Goal: Use online tool/utility: Utilize a website feature to perform a specific function

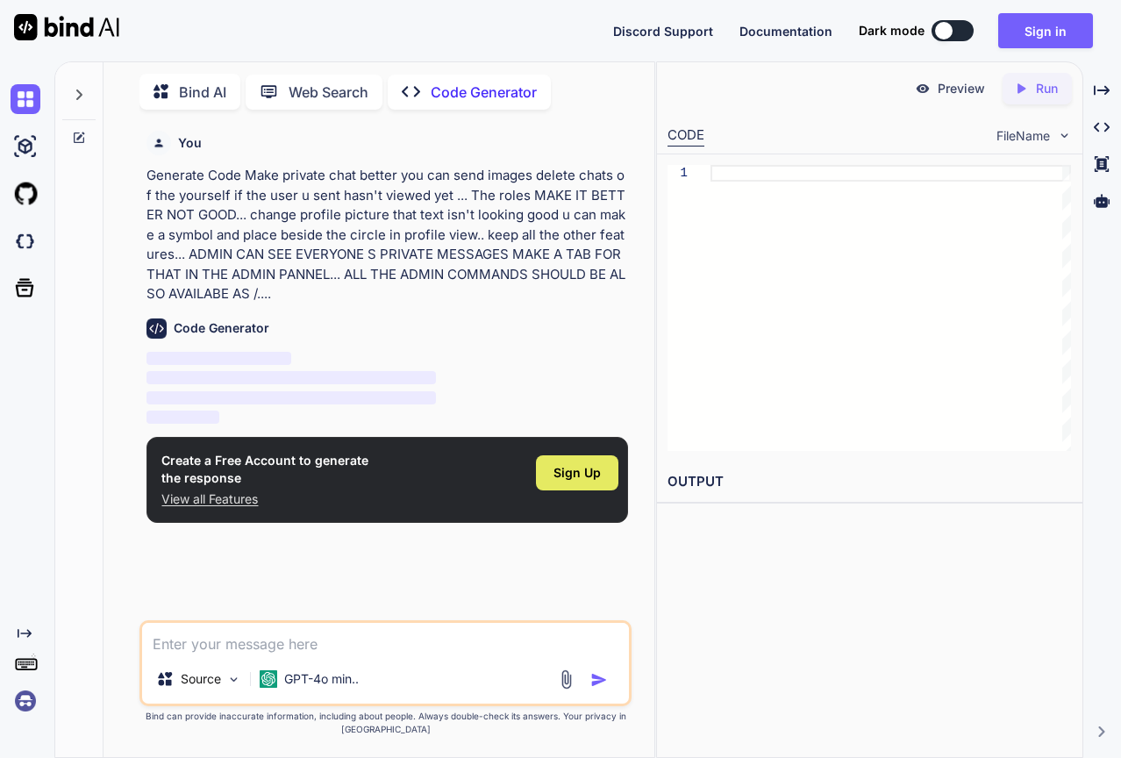
click at [566, 468] on span "Sign Up" at bounding box center [577, 473] width 47 height 18
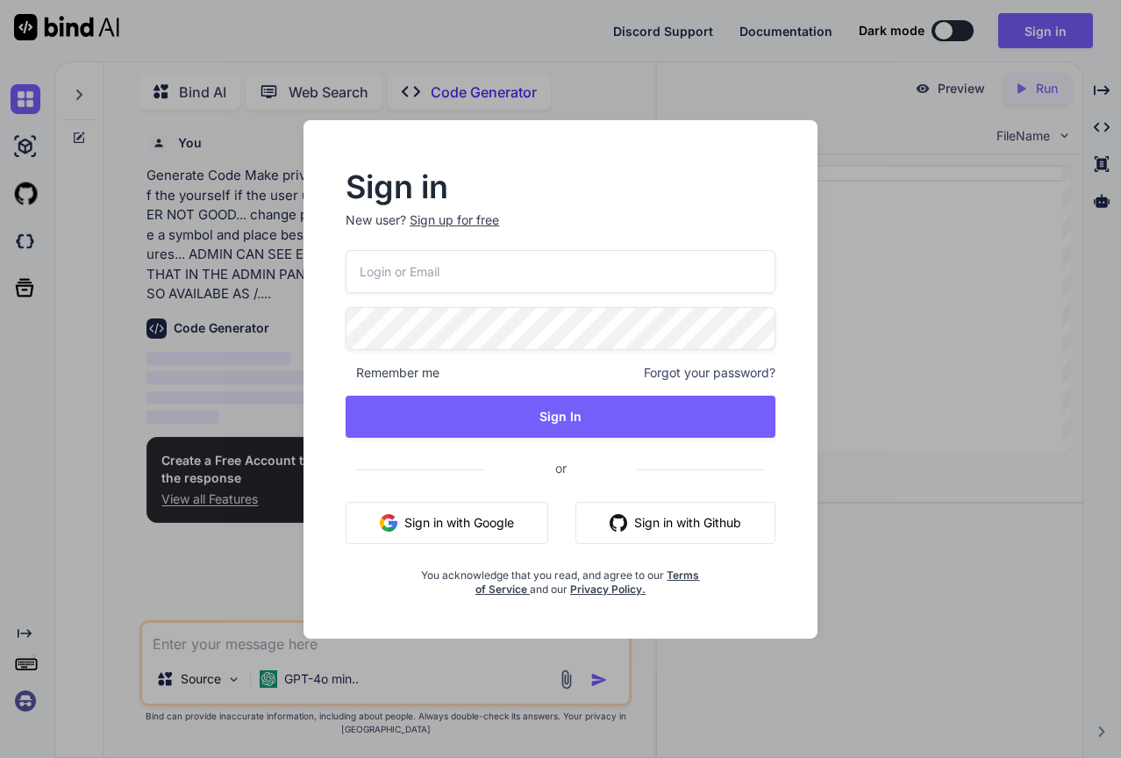
click at [482, 514] on button "Sign in with Google" at bounding box center [447, 523] width 203 height 42
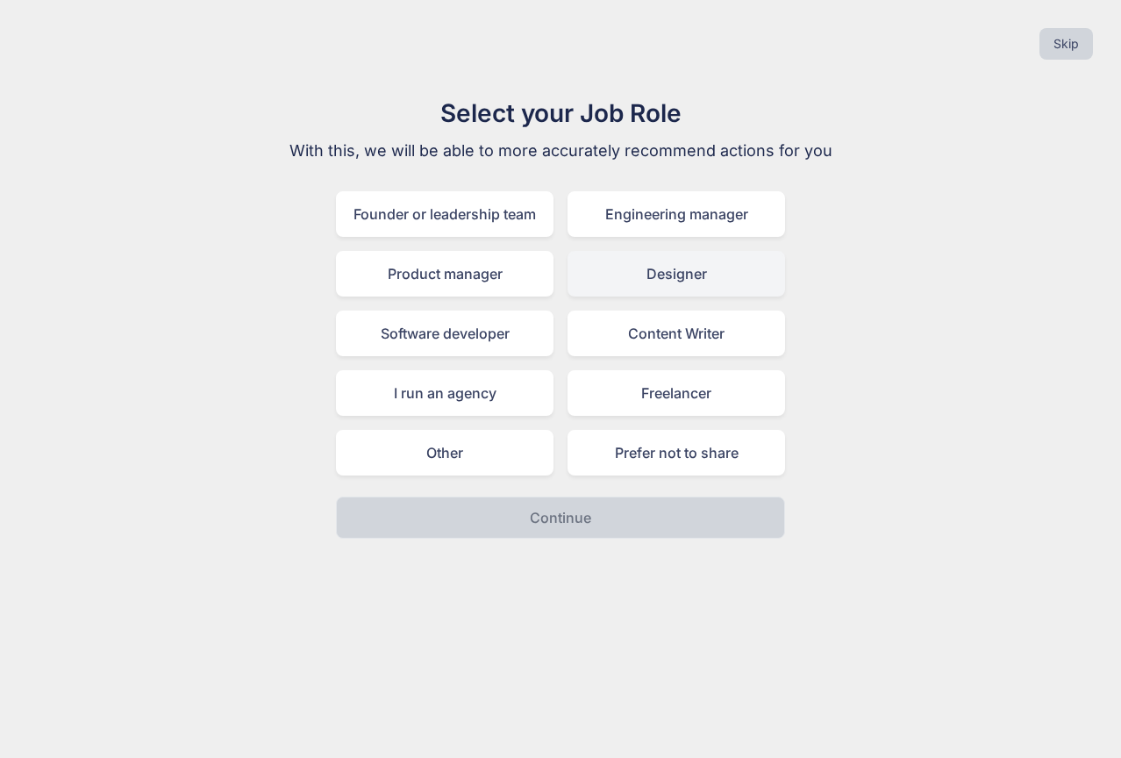
click at [685, 286] on div "Designer" at bounding box center [677, 274] width 218 height 46
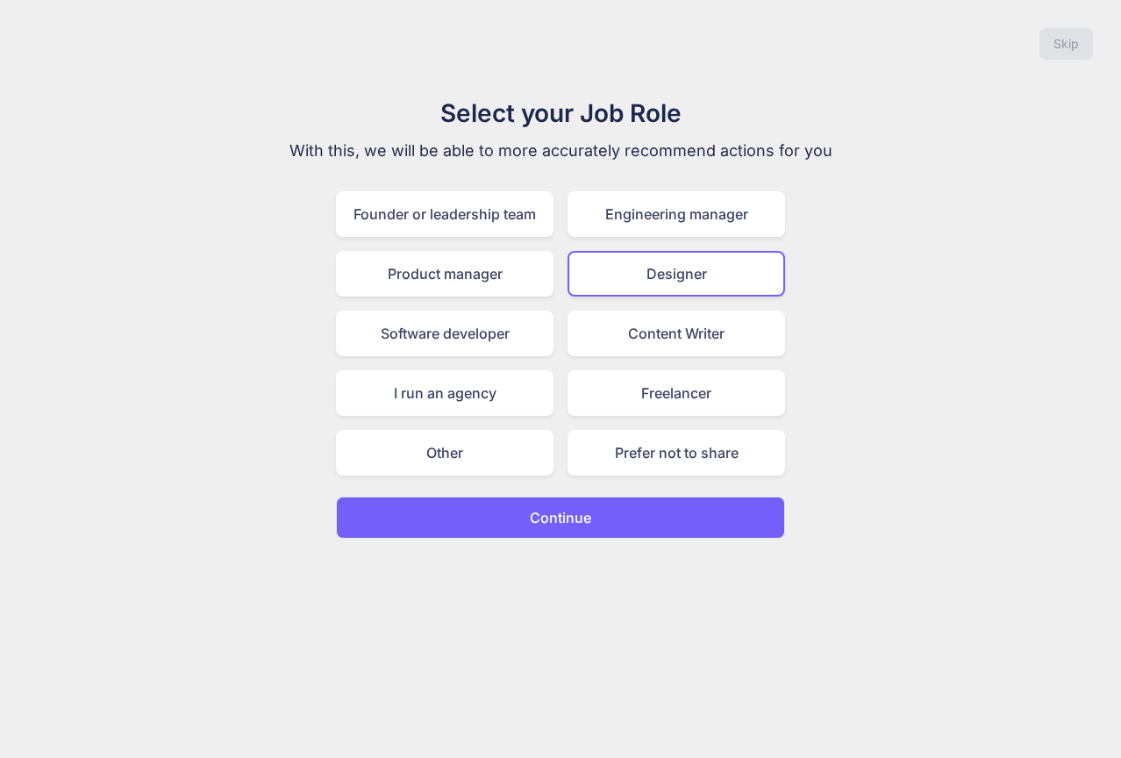
click at [625, 526] on button "Continue" at bounding box center [560, 518] width 449 height 42
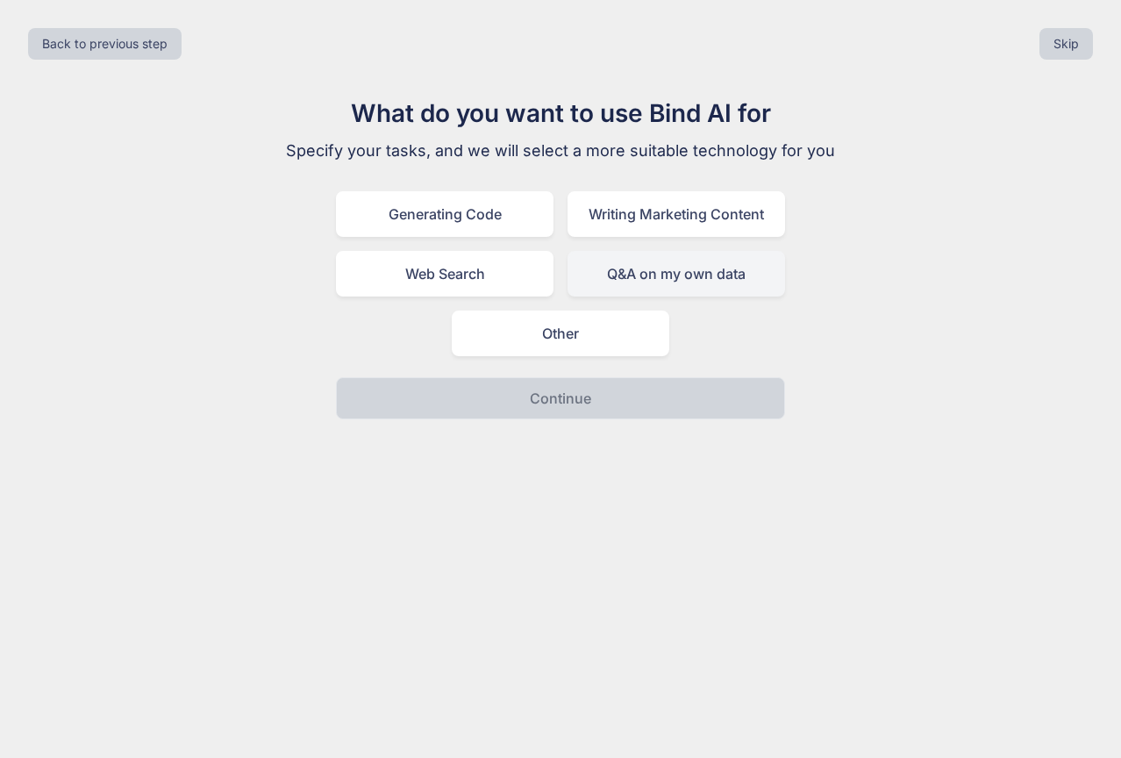
click at [633, 275] on div "Q&A on my own data" at bounding box center [677, 274] width 218 height 46
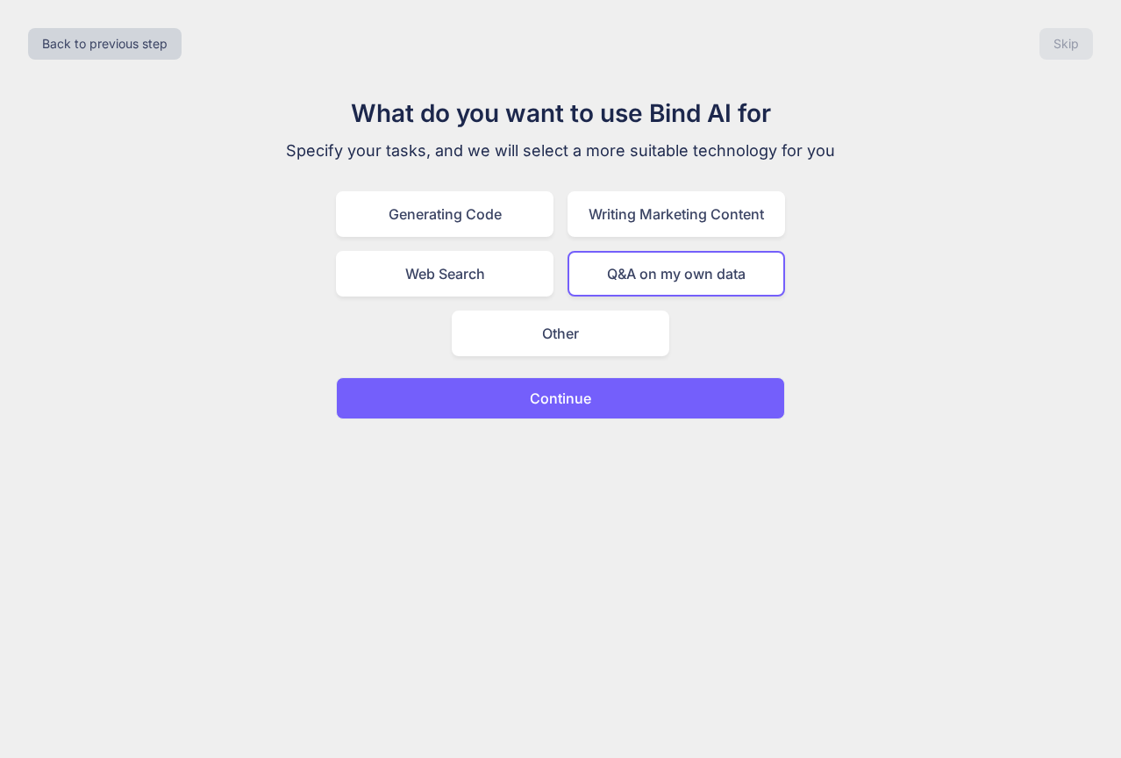
click at [589, 398] on p "Continue" at bounding box center [560, 398] width 61 height 21
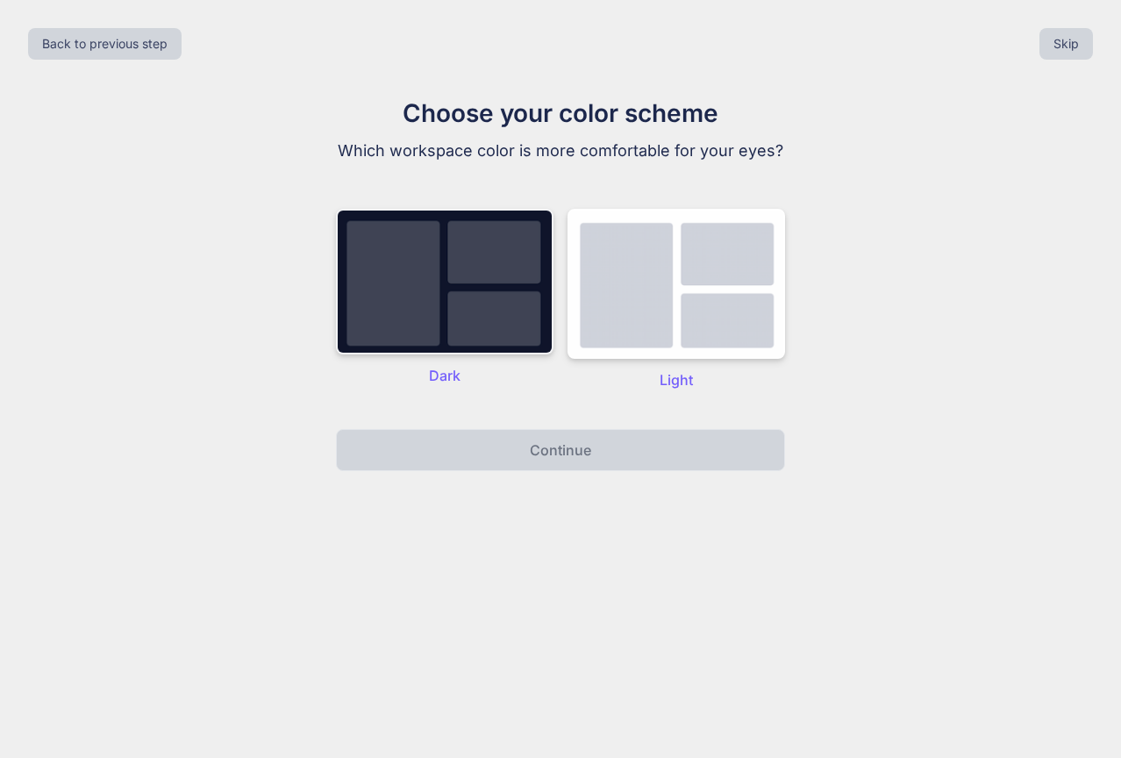
click at [479, 334] on img at bounding box center [445, 282] width 218 height 146
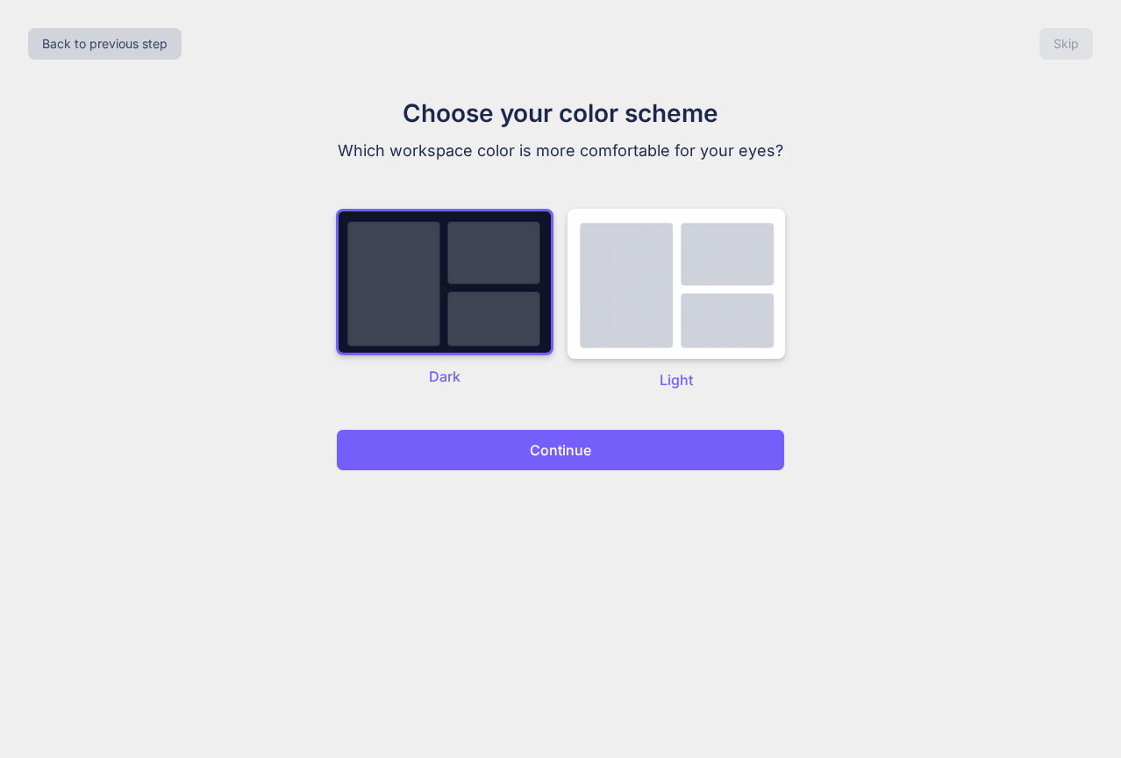
click at [517, 454] on button "Continue" at bounding box center [560, 450] width 449 height 42
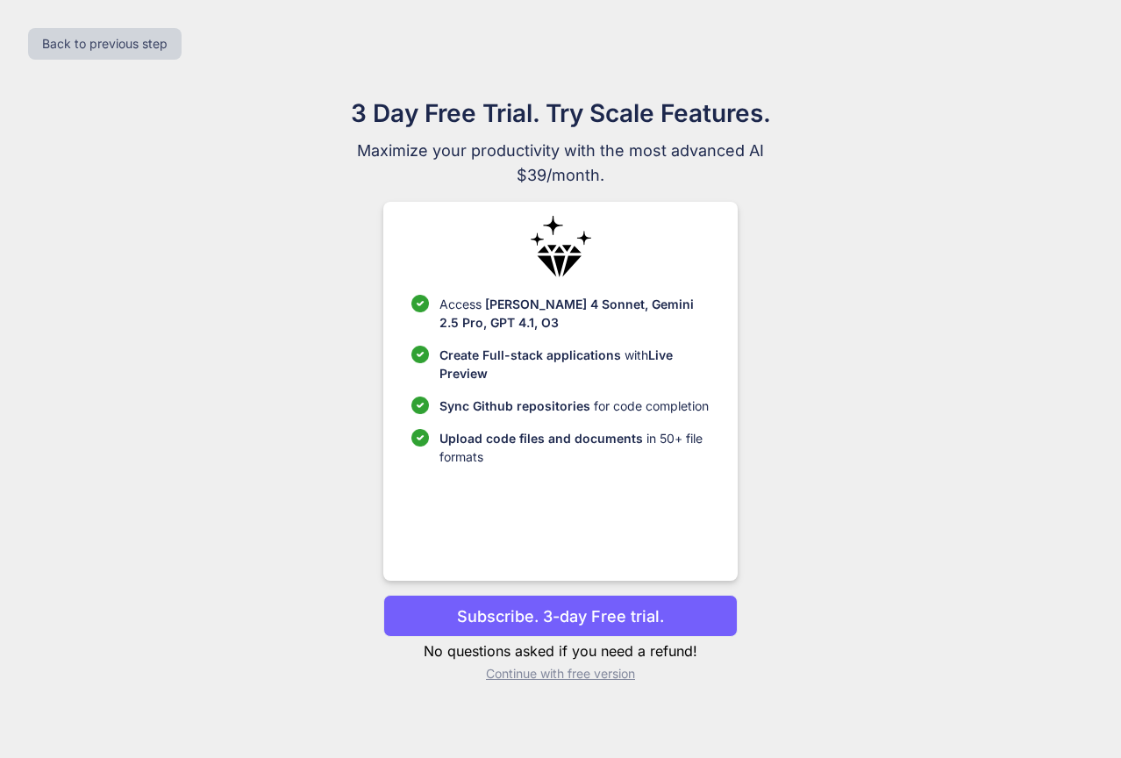
click at [588, 674] on p "Continue with free version" at bounding box center [560, 674] width 354 height 18
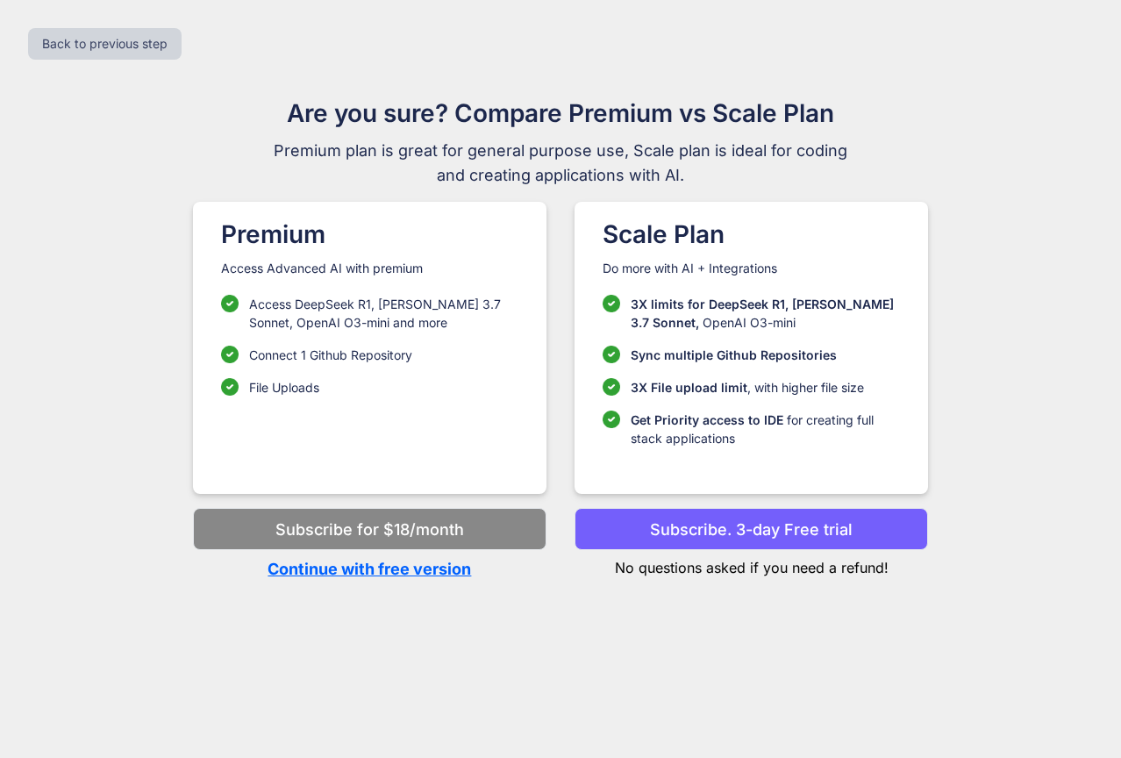
click at [439, 566] on p "Continue with free version" at bounding box center [370, 569] width 354 height 24
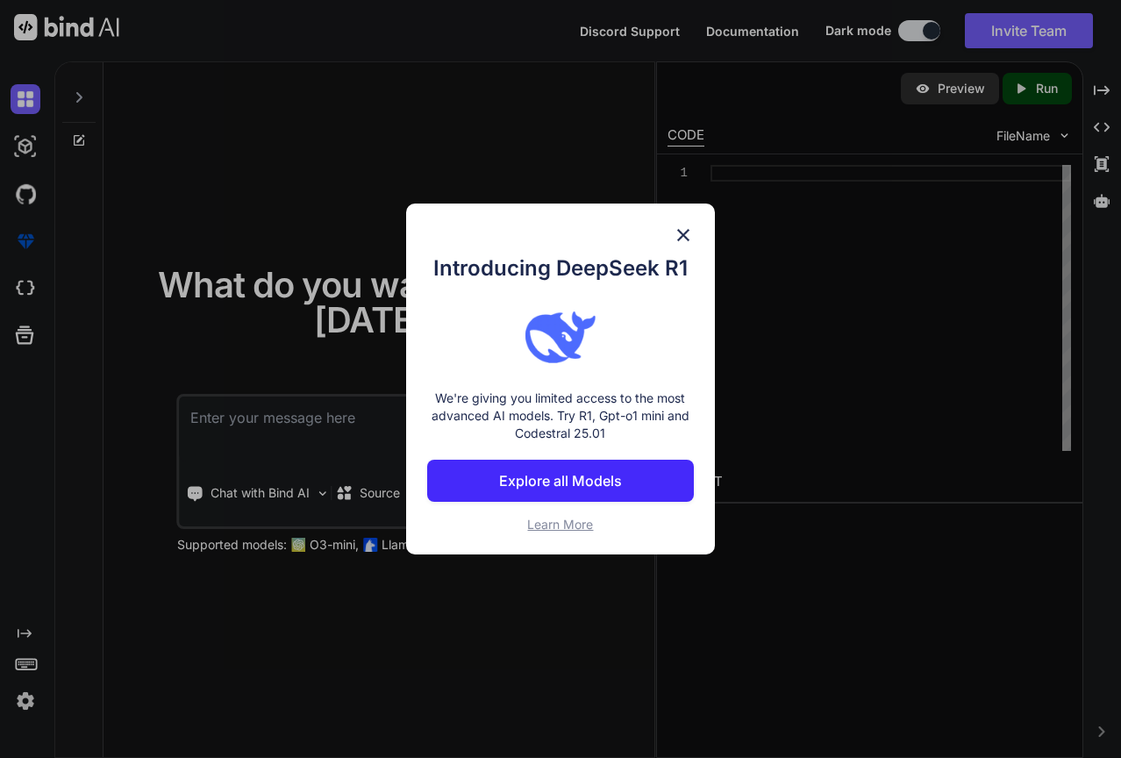
click at [680, 231] on img at bounding box center [683, 235] width 21 height 21
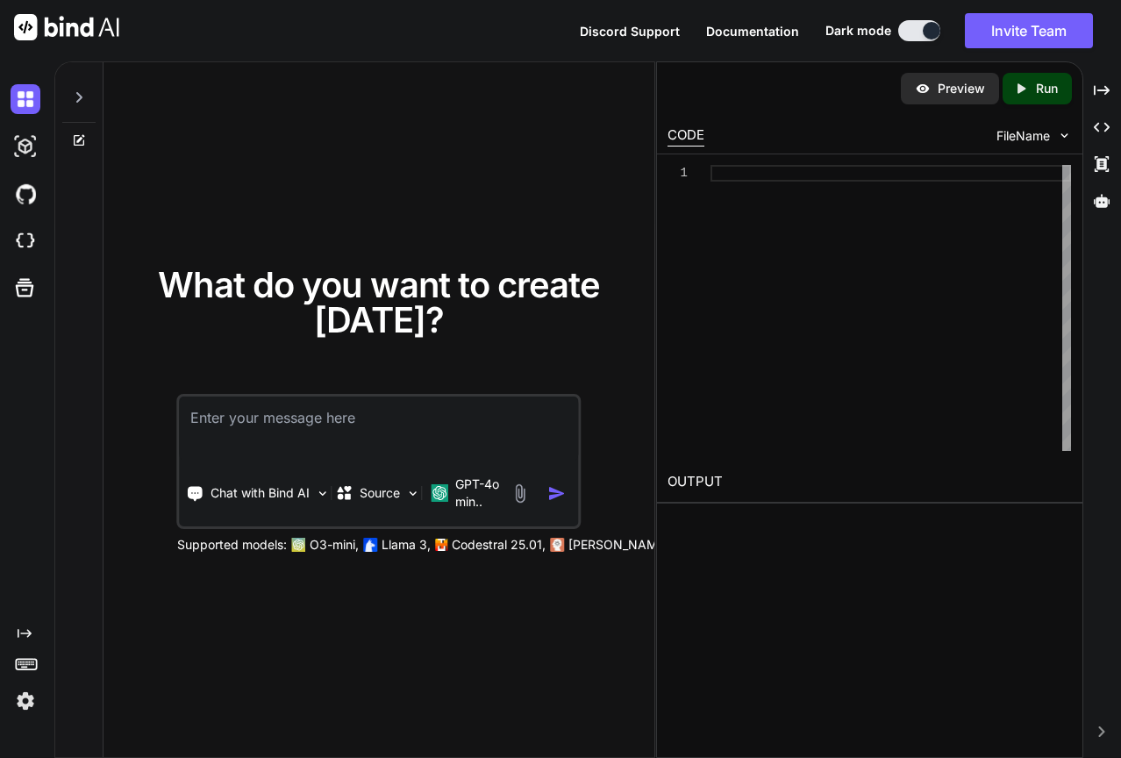
click at [443, 416] on textarea at bounding box center [379, 429] width 398 height 65
paste textarea "Make private chat better you can send images delete chats of the yourself if th…"
type textarea "x"
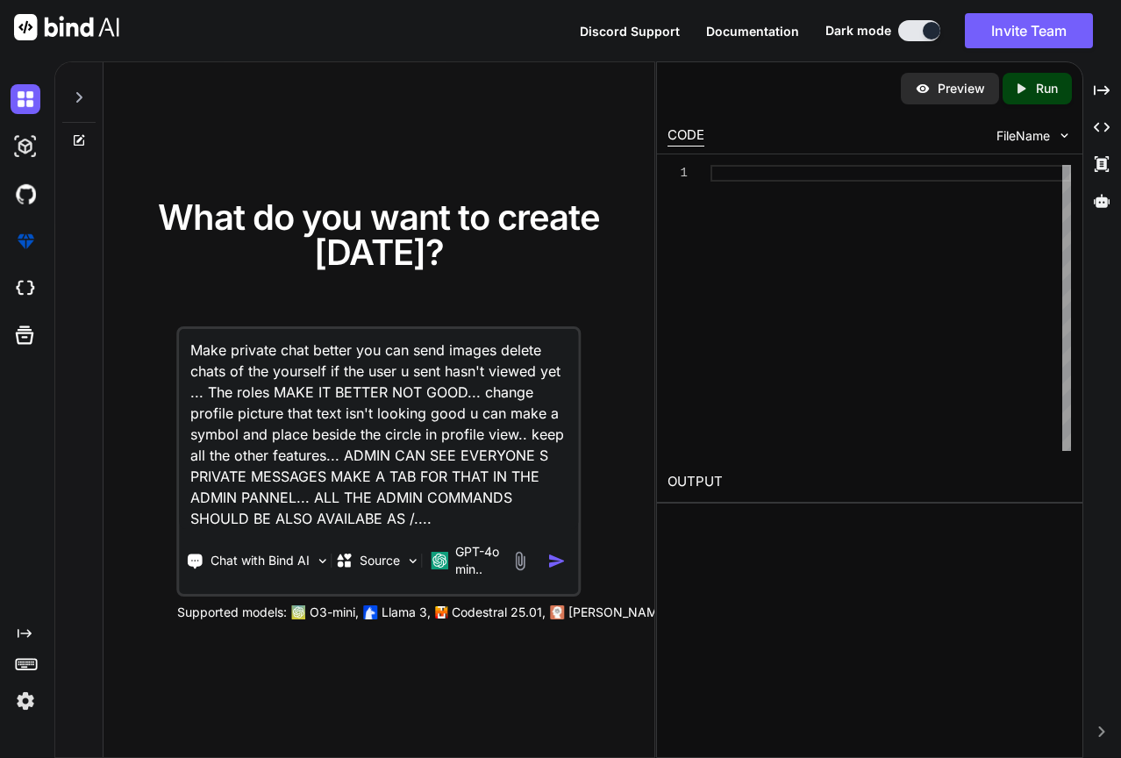
type textarea "Make private chat better you can send images delete chats of the yourself if th…"
click at [562, 561] on img "button" at bounding box center [556, 561] width 18 height 18
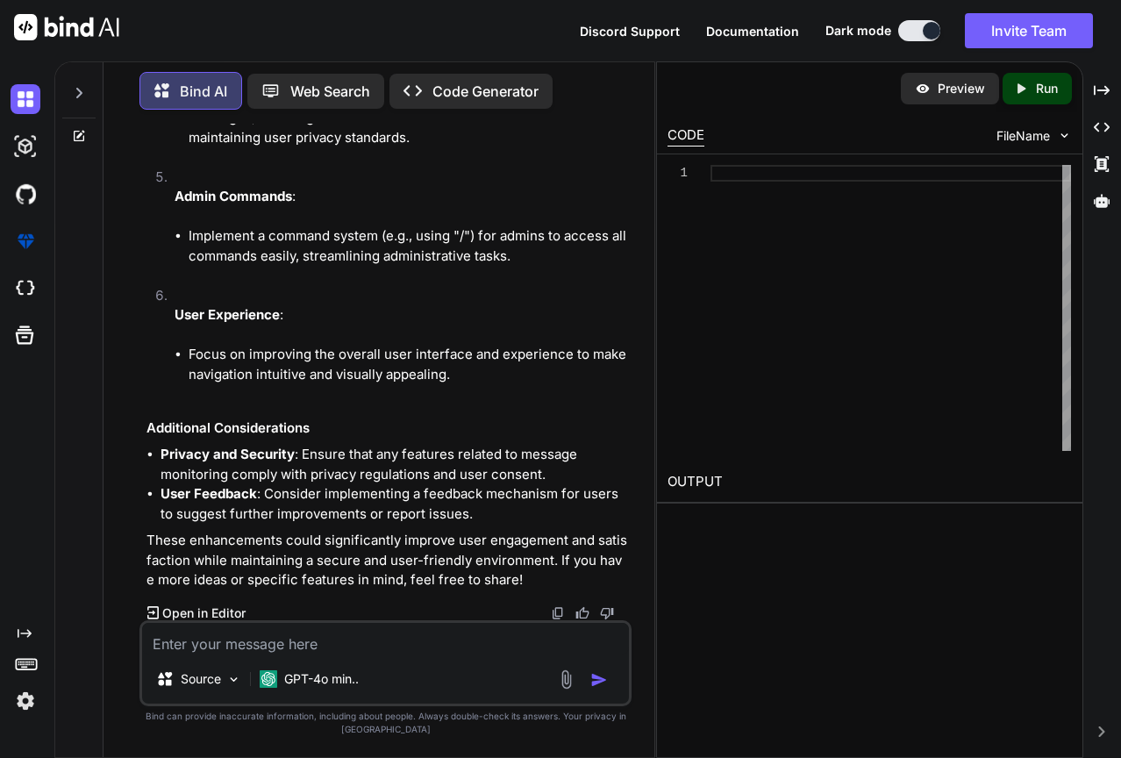
scroll to position [797, 0]
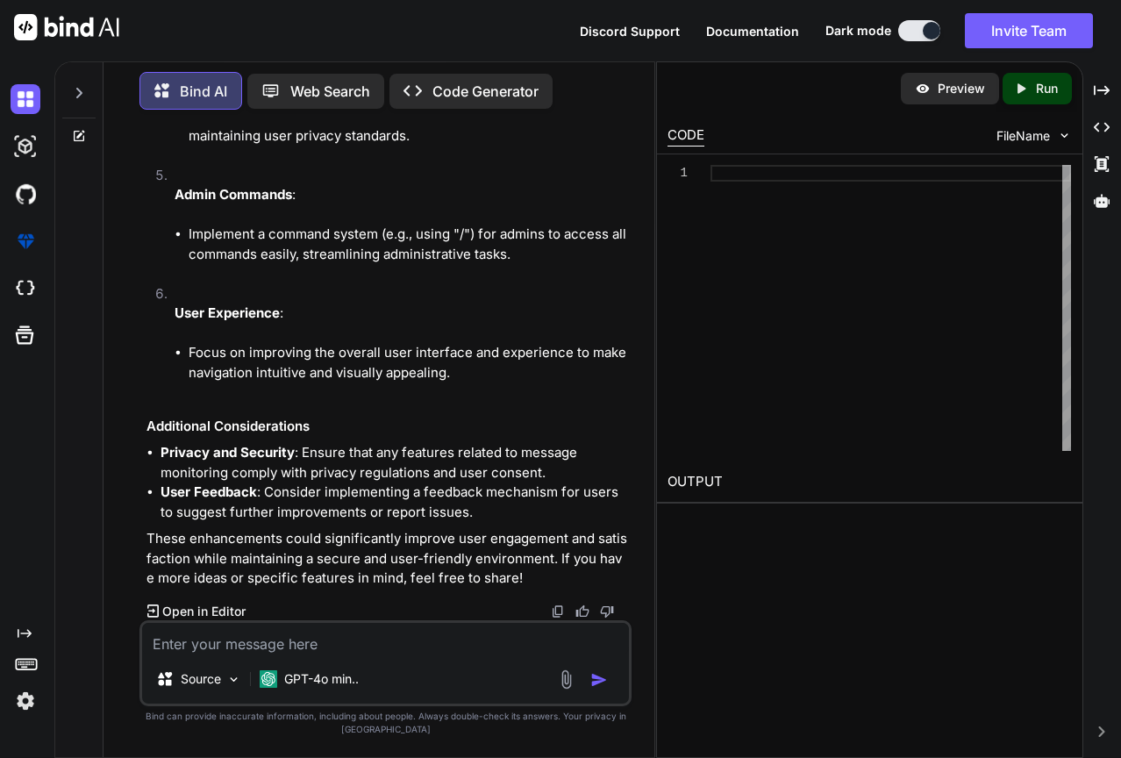
click at [224, 608] on p "Open in Editor" at bounding box center [203, 612] width 83 height 18
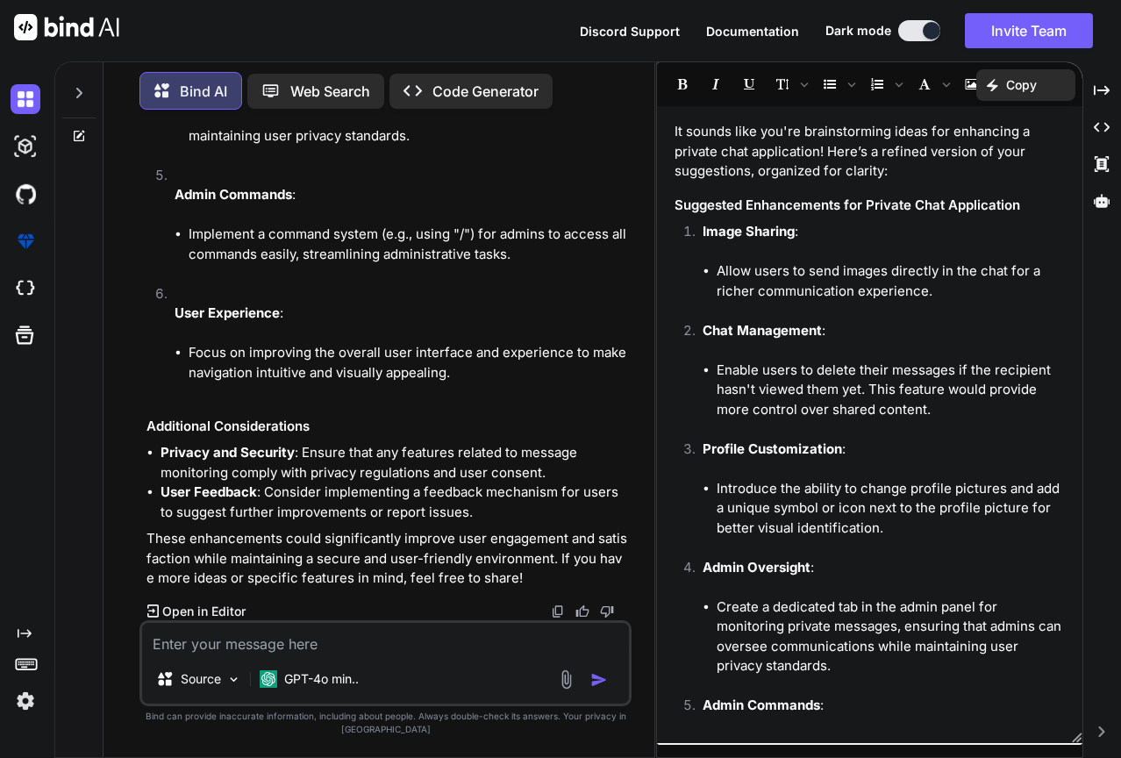
click at [439, 633] on textarea at bounding box center [385, 639] width 487 height 32
paste textarea "Make private chat better you can send images delete chats of the yourself if th…"
type textarea "x"
type textarea "Make private chat better you can send images delete chats of the yourself if th…"
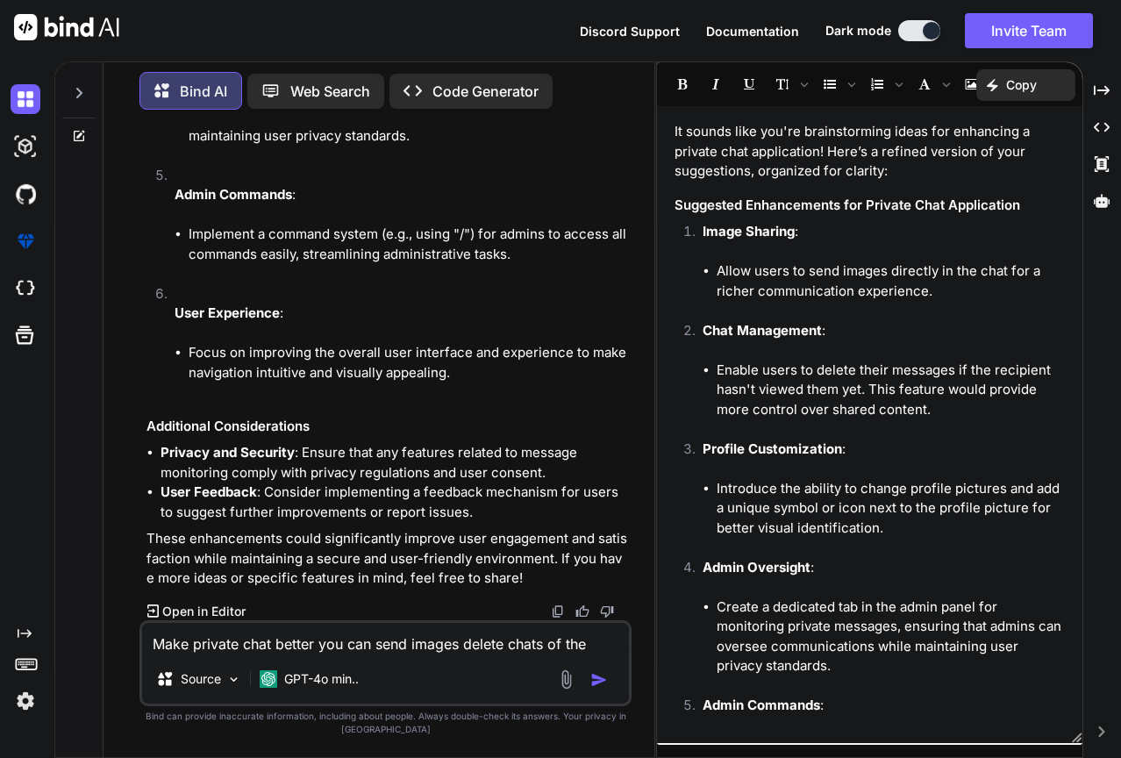
scroll to position [19, 0]
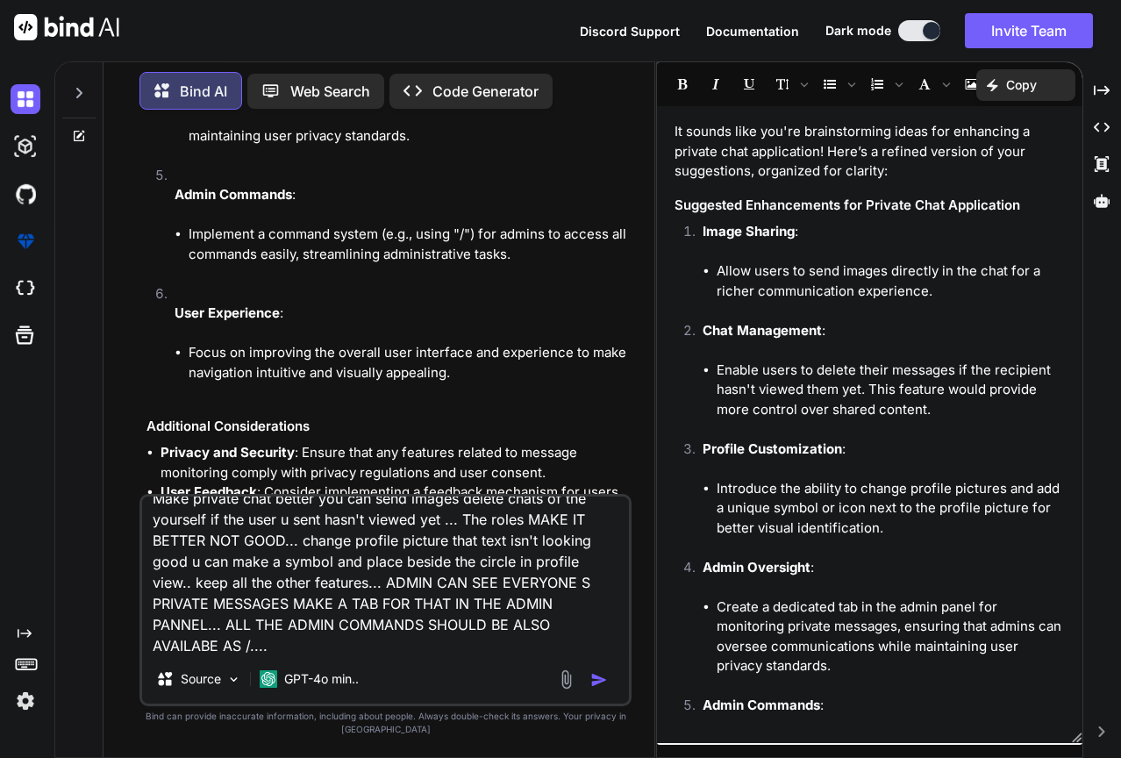
type textarea "x"
type textarea "Make private chat better you can send images delete chats of the yourself if th…"
type textarea "x"
type textarea "Make private chat better you can send images delete chats of the yourself if th…"
type textarea "x"
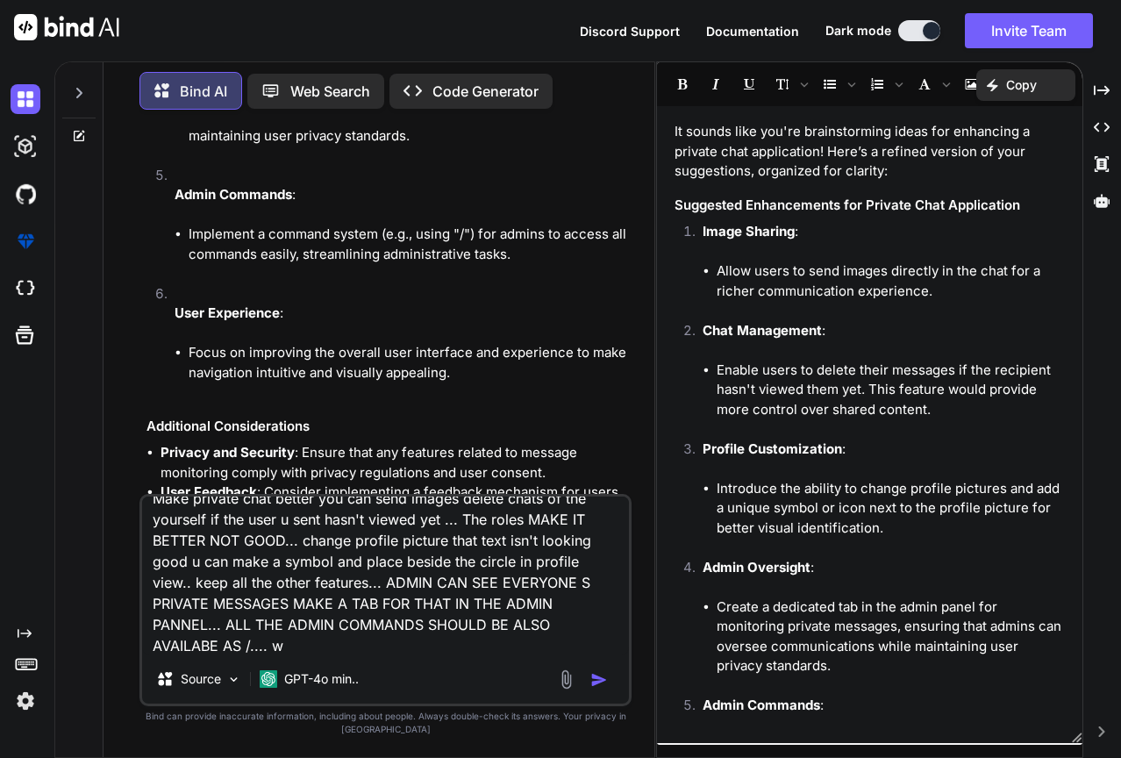
type textarea "Make private chat better you can send images delete chats of the yourself if th…"
type textarea "x"
type textarea "Make private chat better you can send images delete chats of the yourself if th…"
type textarea "x"
type textarea "Make private chat better you can send images delete chats of the yourself if th…"
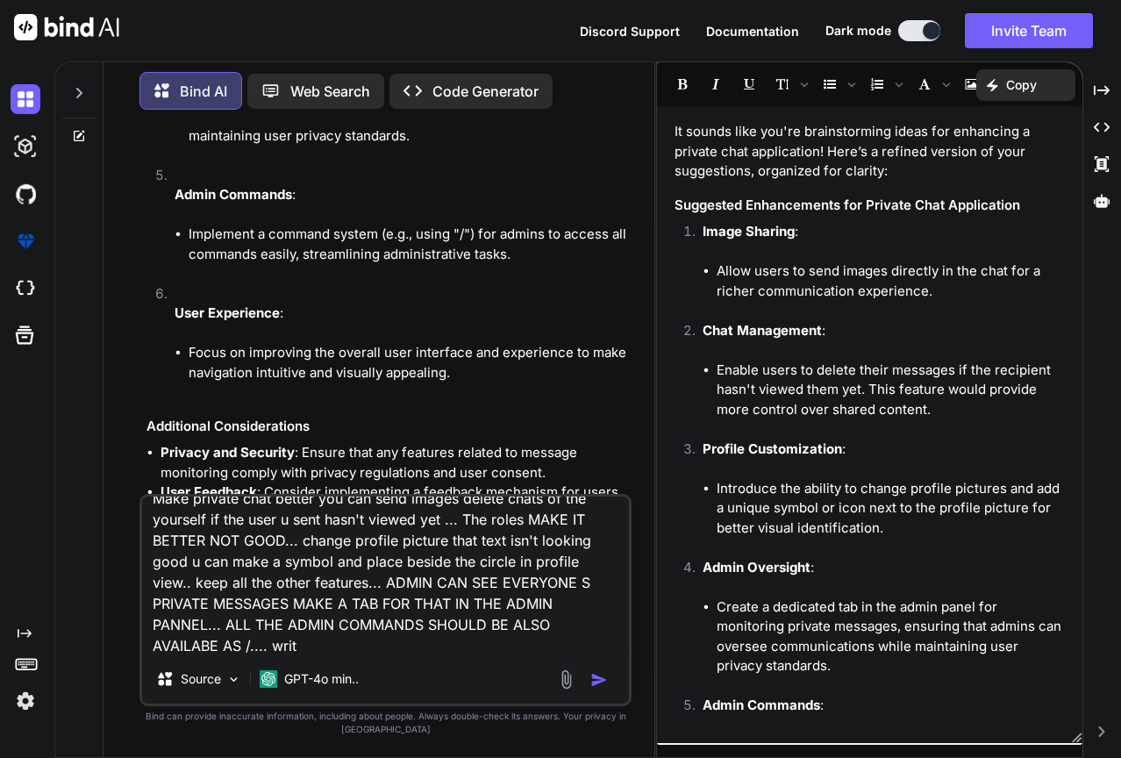
type textarea "x"
type textarea "Make private chat better you can send images delete chats of the yourself if th…"
type textarea "x"
type textarea "Make private chat better you can send images delete chats of the yourself if th…"
type textarea "x"
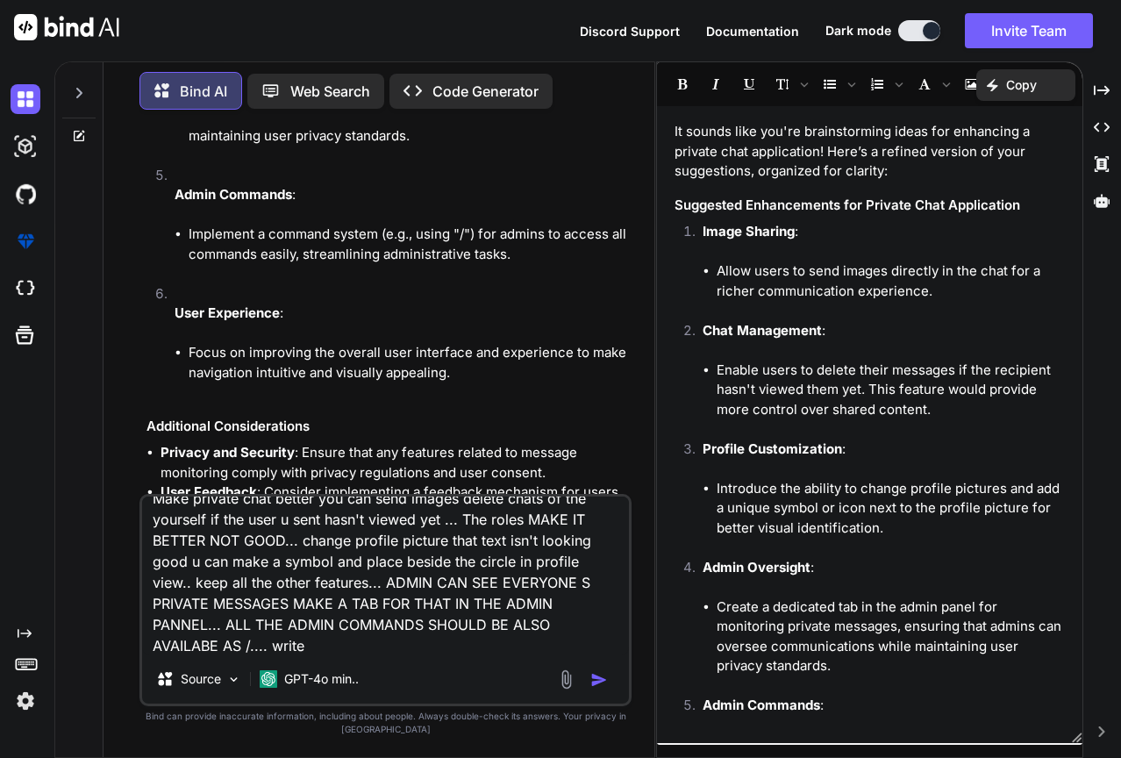
type textarea "Make private chat better you can send images delete chats of the yourself if th…"
type textarea "x"
type textarea "Make private chat better you can send images delete chats of the yourself if th…"
type textarea "x"
type textarea "Make private chat better you can send images delete chats of the yourself if th…"
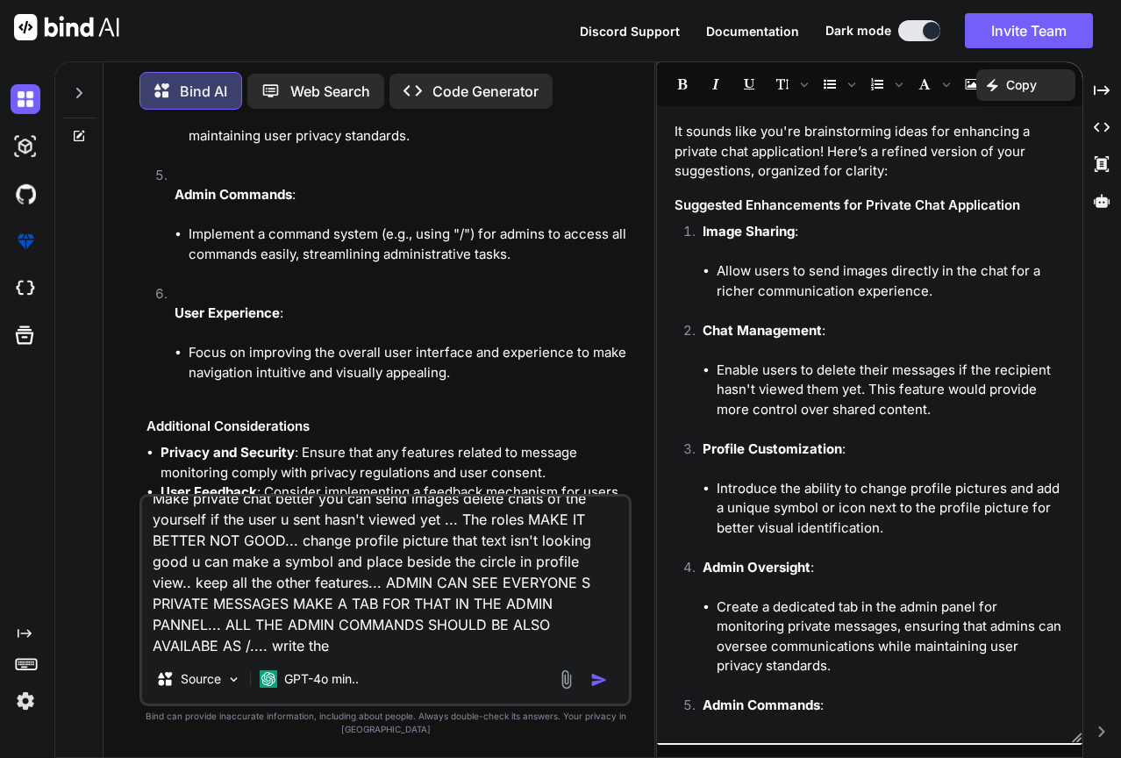
scroll to position [0, 0]
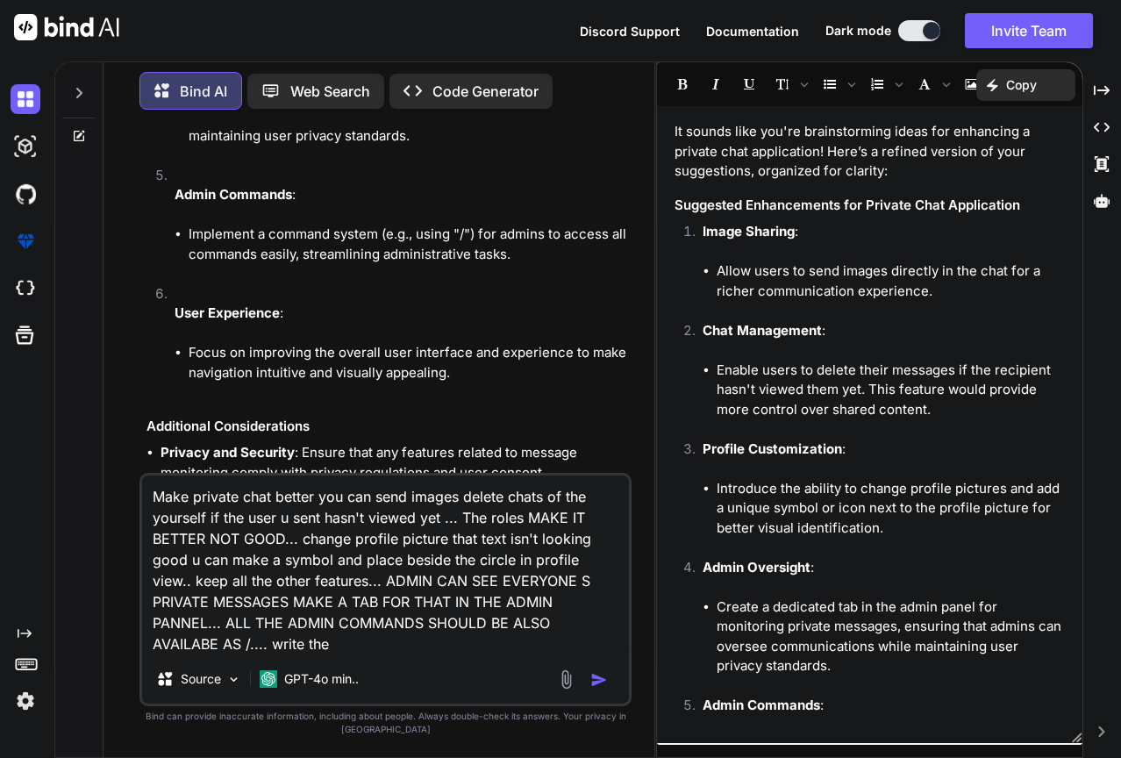
type textarea "x"
type textarea "Make private chat better you can send images delete chats of the yourself if th…"
type textarea "x"
type textarea "Make private chat better you can send images delete chats of the yourself if th…"
type textarea "x"
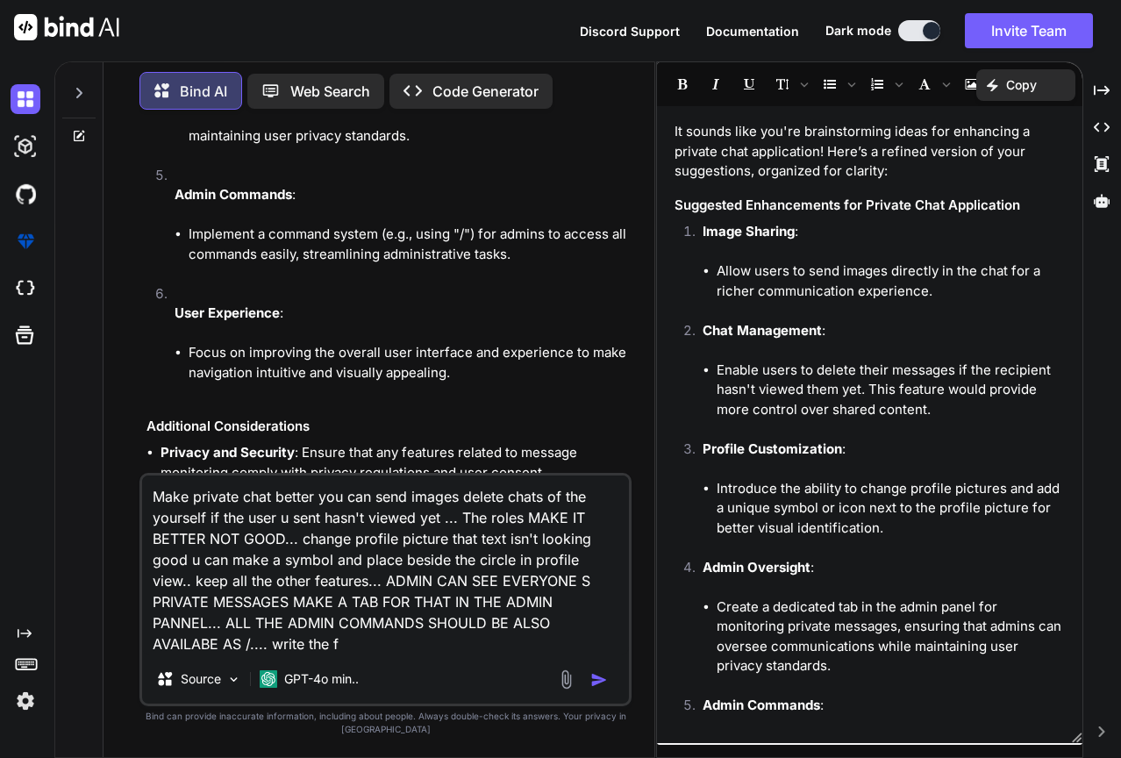
type textarea "Make private chat better you can send images delete chats of the yourself if th…"
type textarea "x"
type textarea "Make private chat better you can send images delete chats of the yourself if th…"
type textarea "x"
type textarea "Make private chat better you can send images delete chats of the yourself if th…"
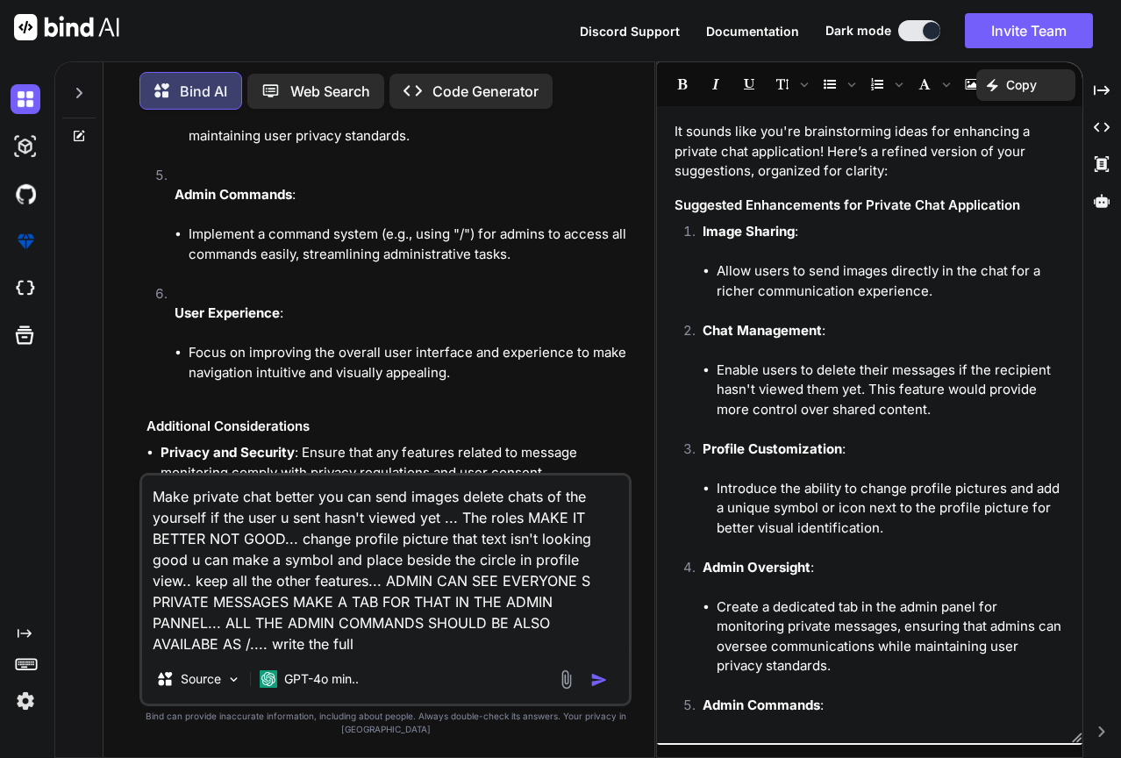
type textarea "x"
type textarea "Make private chat better you can send images delete chats of the yourself if th…"
type textarea "x"
type textarea "Make private chat better you can send images delete chats of the yourself if th…"
type textarea "x"
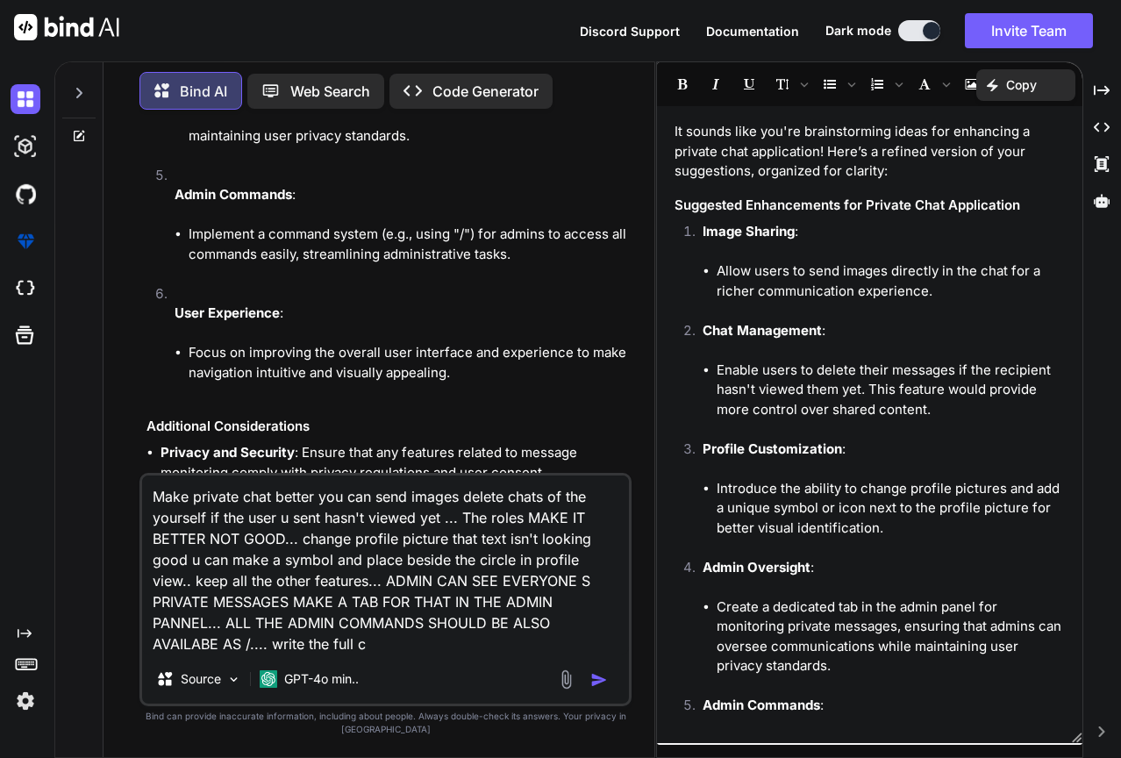
type textarea "Make private chat better you can send images delete chats of the yourself if th…"
type textarea "x"
type textarea "Make private chat better you can send images delete chats of the yourself if th…"
type textarea "x"
type textarea "Make private chat better you can send images delete chats of the yourself if th…"
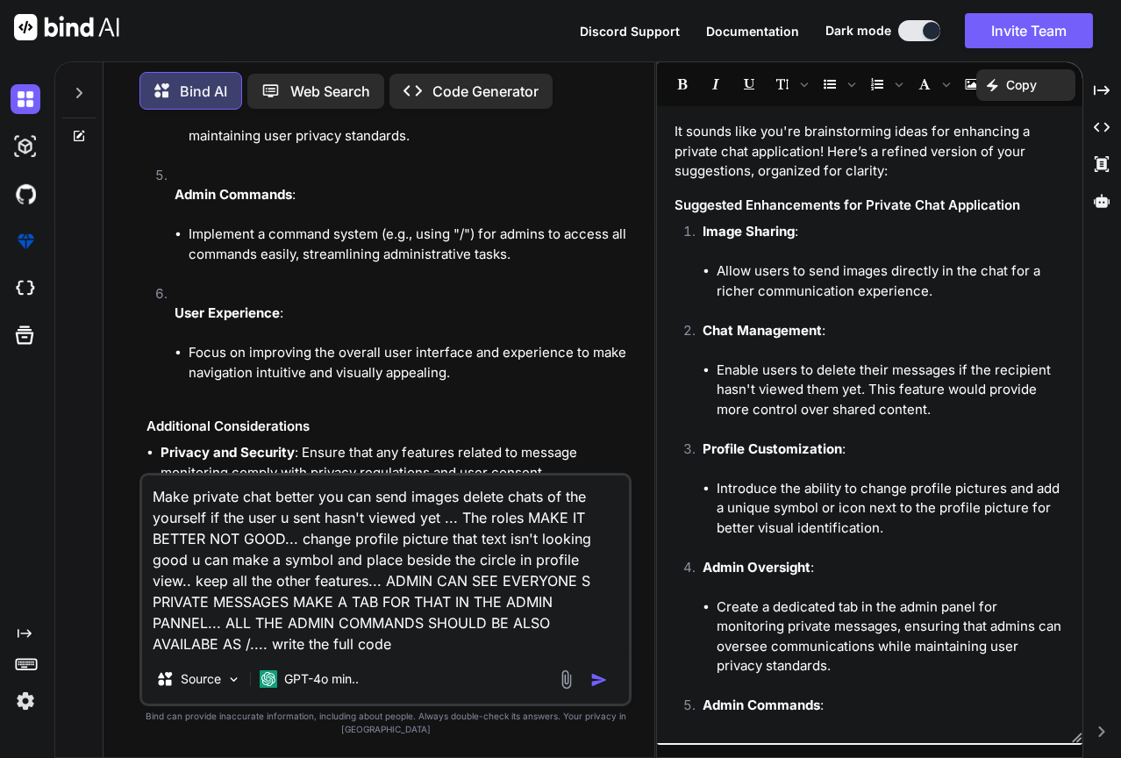
type textarea "x"
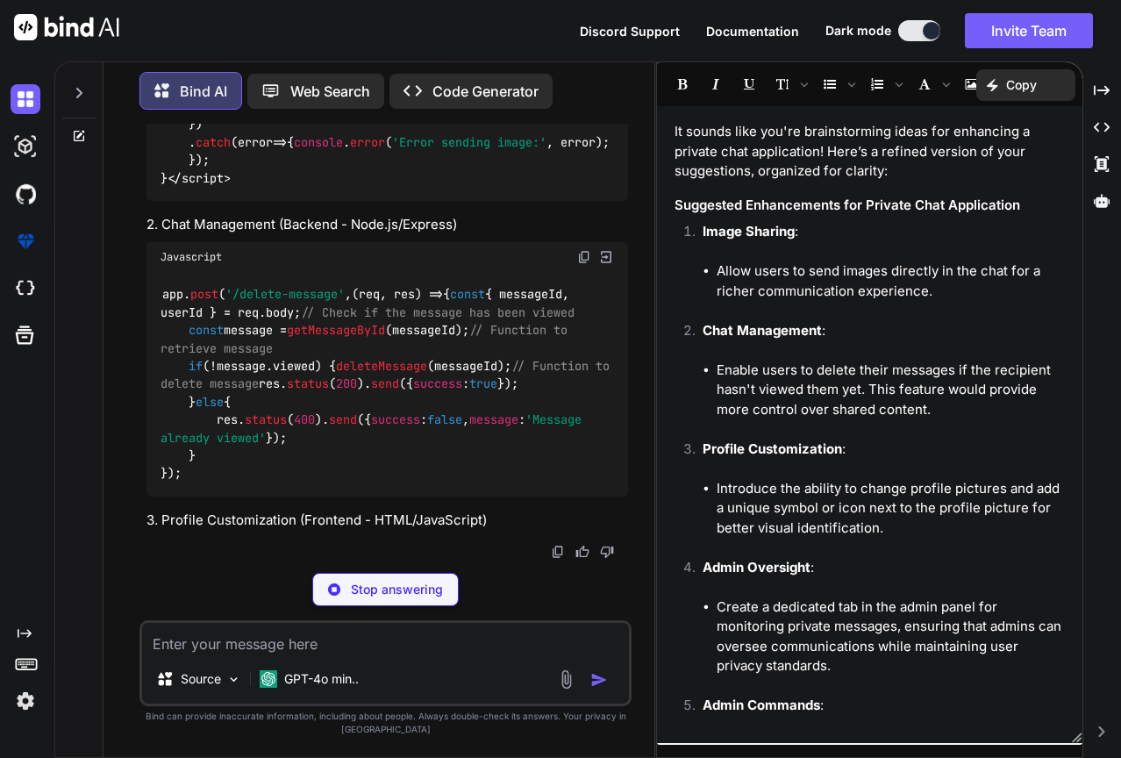
scroll to position [2344, 0]
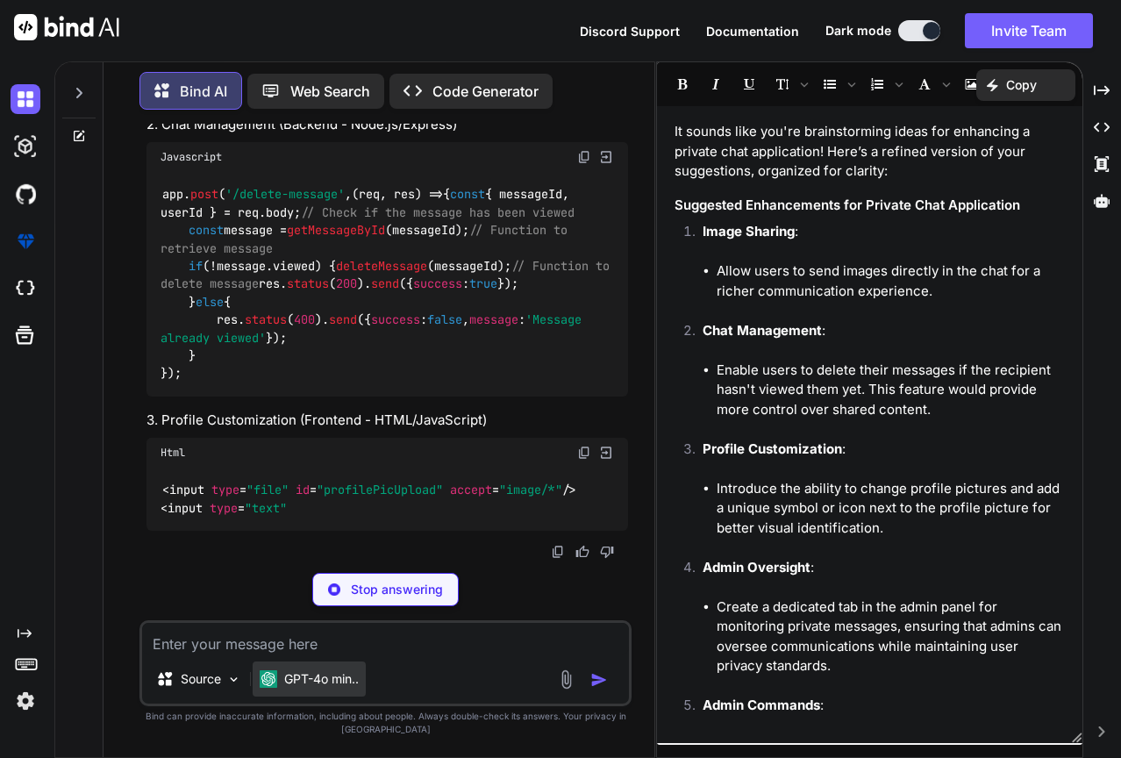
click at [341, 680] on p "GPT-4o min.." at bounding box center [321, 679] width 75 height 18
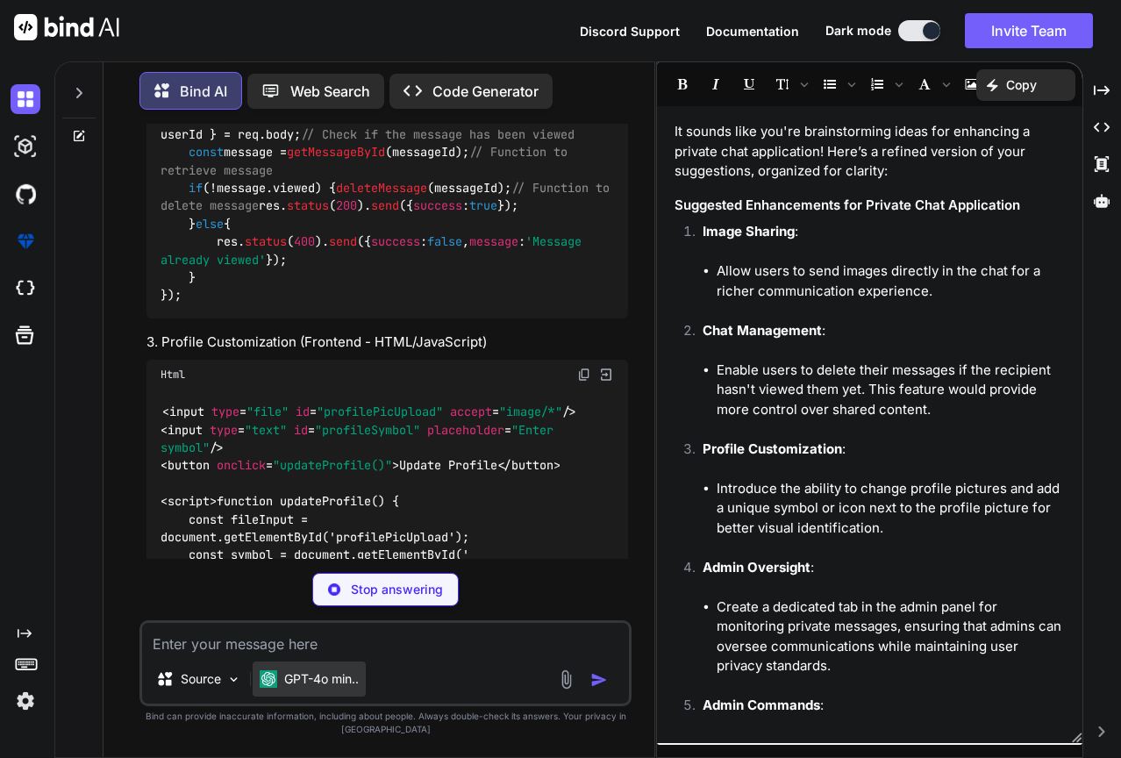
click at [343, 681] on p "GPT-4o min.." at bounding box center [321, 679] width 75 height 18
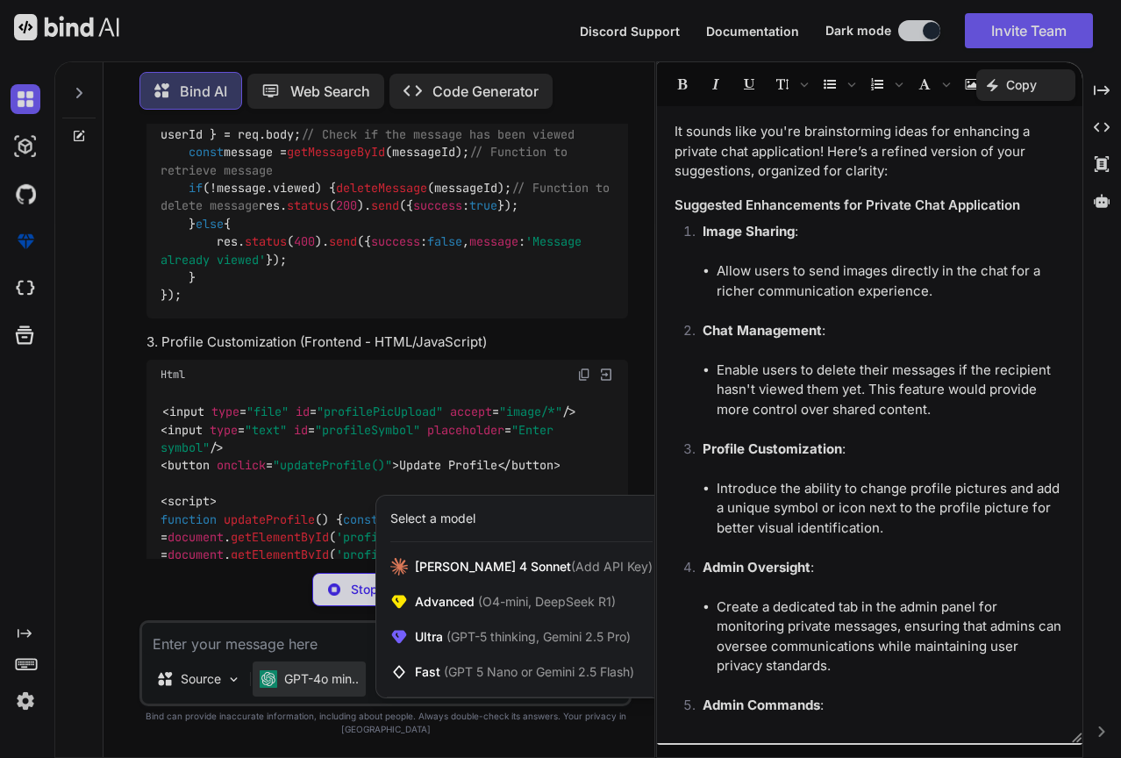
click at [348, 679] on div at bounding box center [560, 379] width 1121 height 758
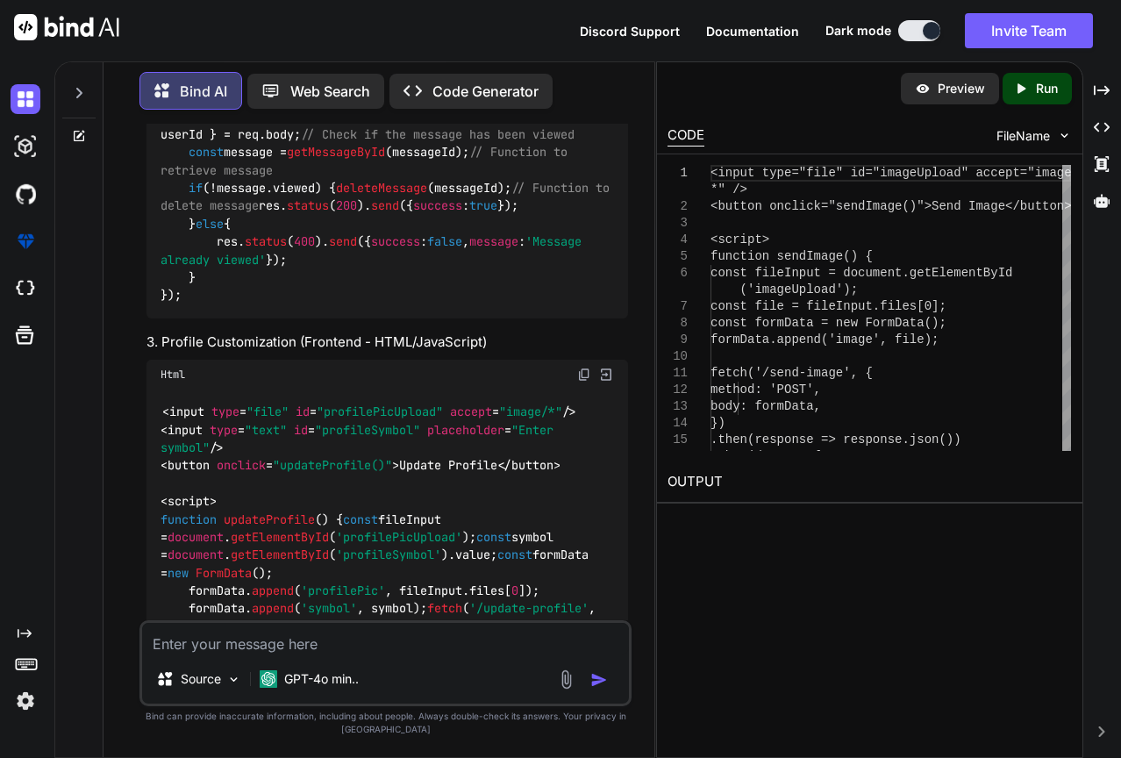
click at [432, 82] on icon "Created with Pixso." at bounding box center [418, 91] width 29 height 18
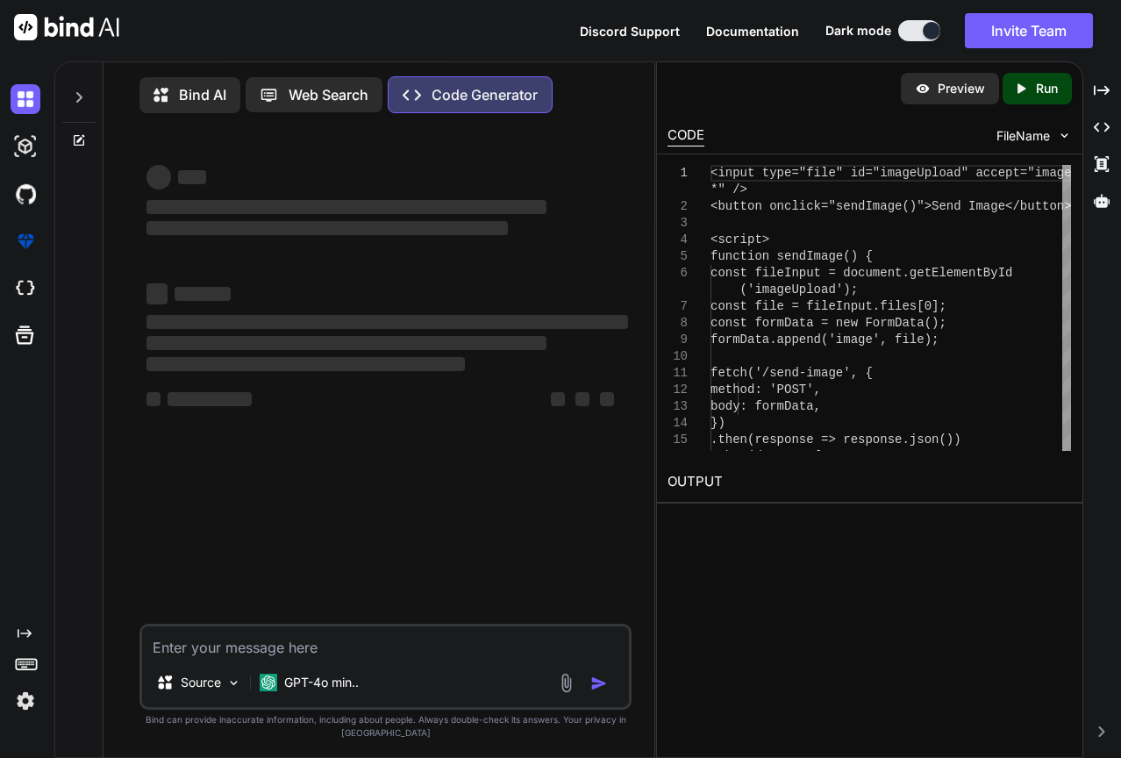
click at [343, 655] on textarea at bounding box center [385, 642] width 487 height 32
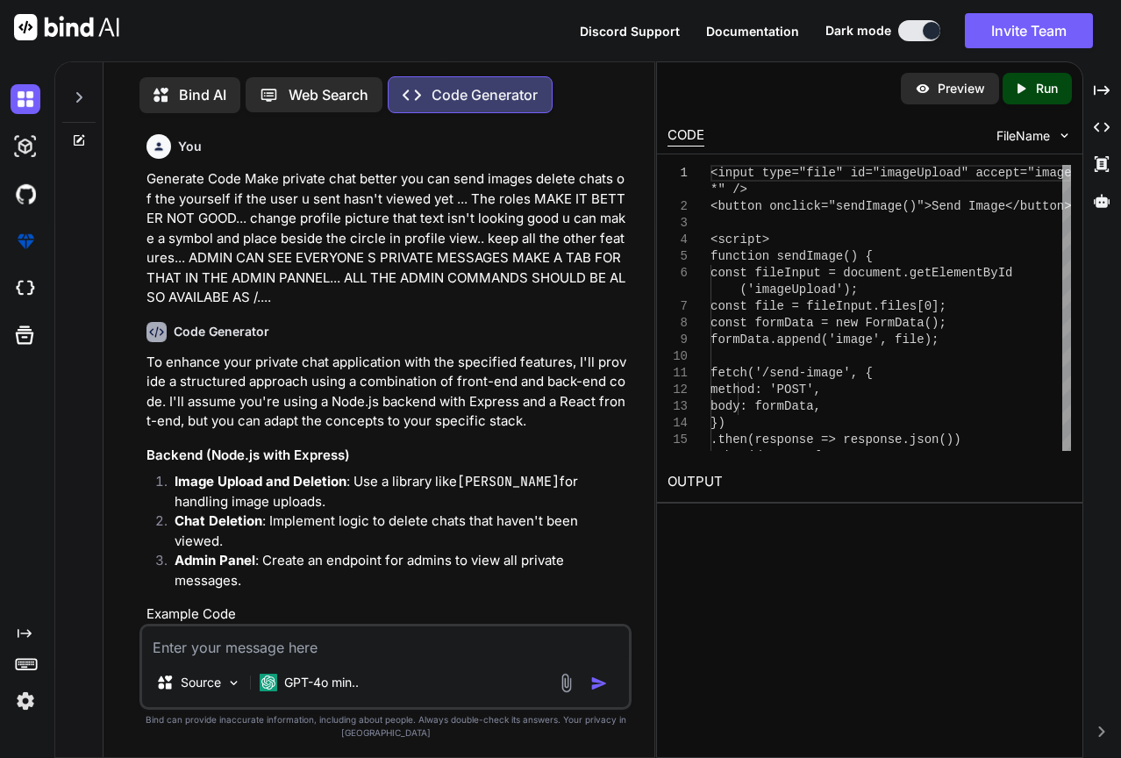
scroll to position [8, 0]
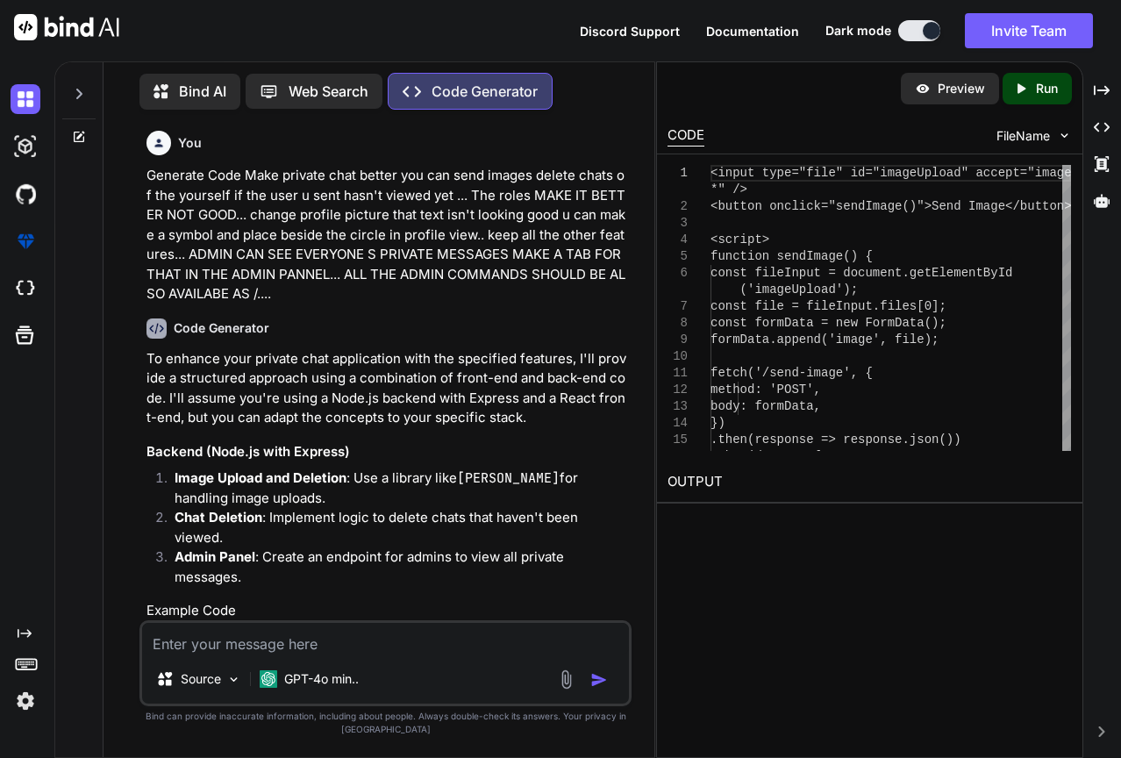
type textarea "x"
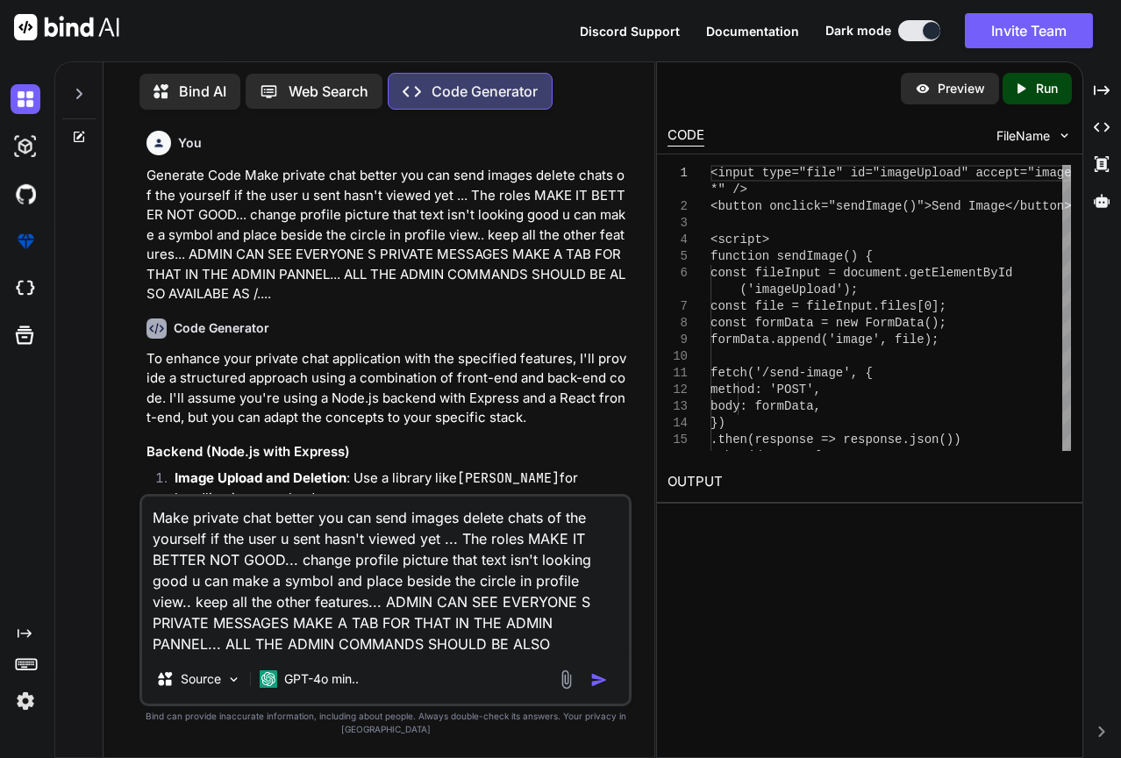
scroll to position [19, 0]
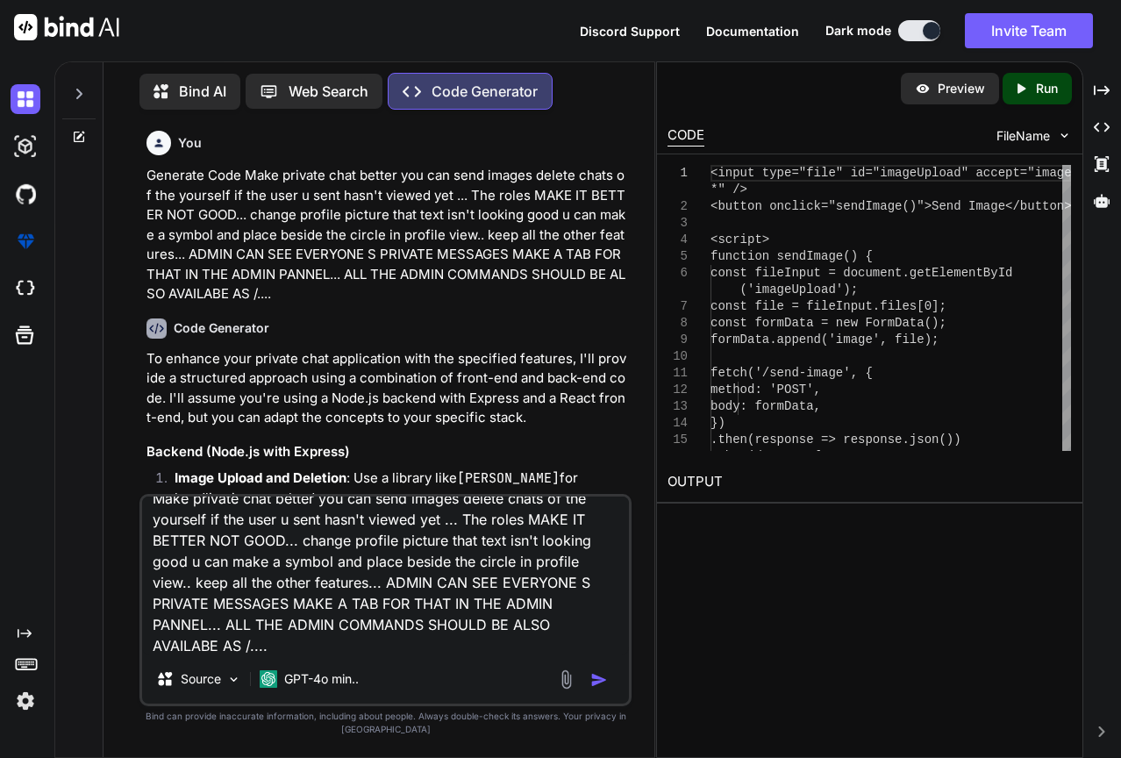
type textarea "Make private chat better you can send images delete chats of the yourself if th…"
click at [603, 684] on img "button" at bounding box center [599, 680] width 18 height 18
type textarea "x"
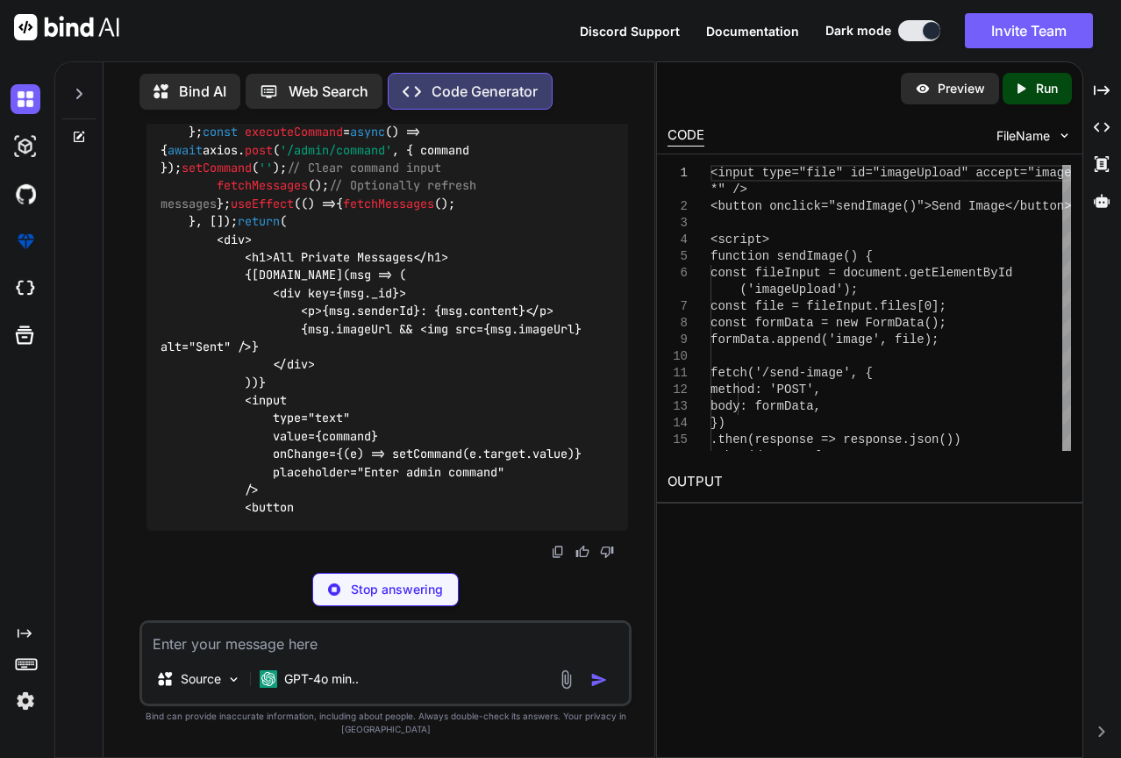
scroll to position [6790, 0]
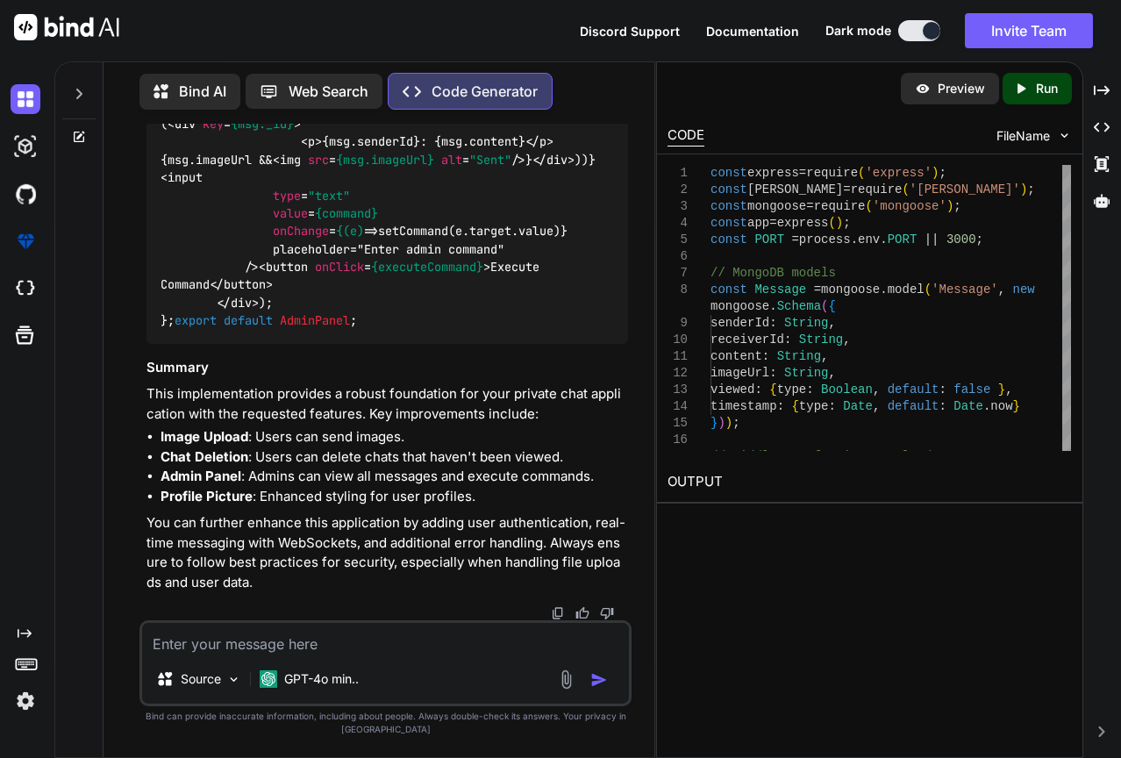
type textarea "x"
type textarea "// Start server app.listen(PORT, () => { console.log(`Server running on port ${…"
